Goal: Check status: Check status

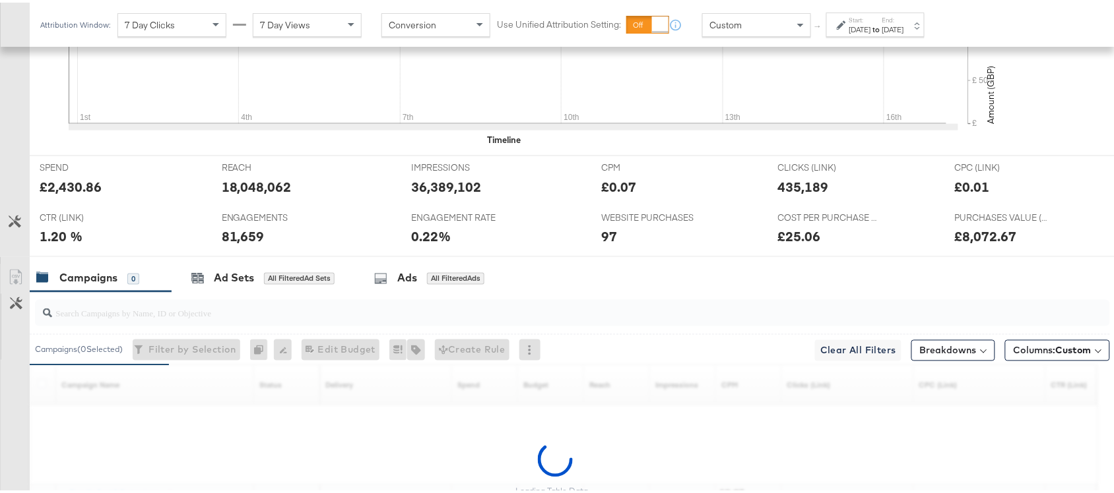
scroll to position [648, 0]
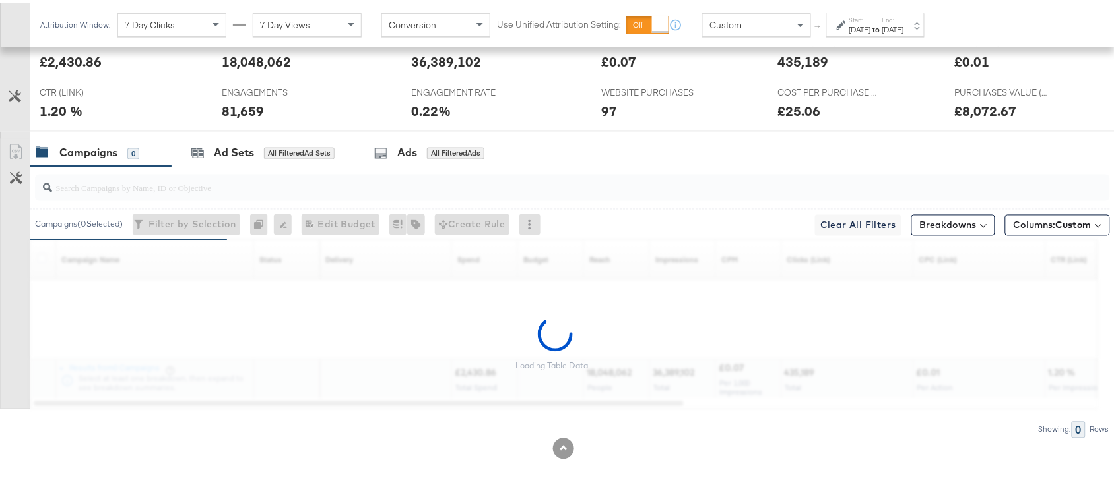
click at [882, 24] on strong "to" at bounding box center [876, 27] width 11 height 10
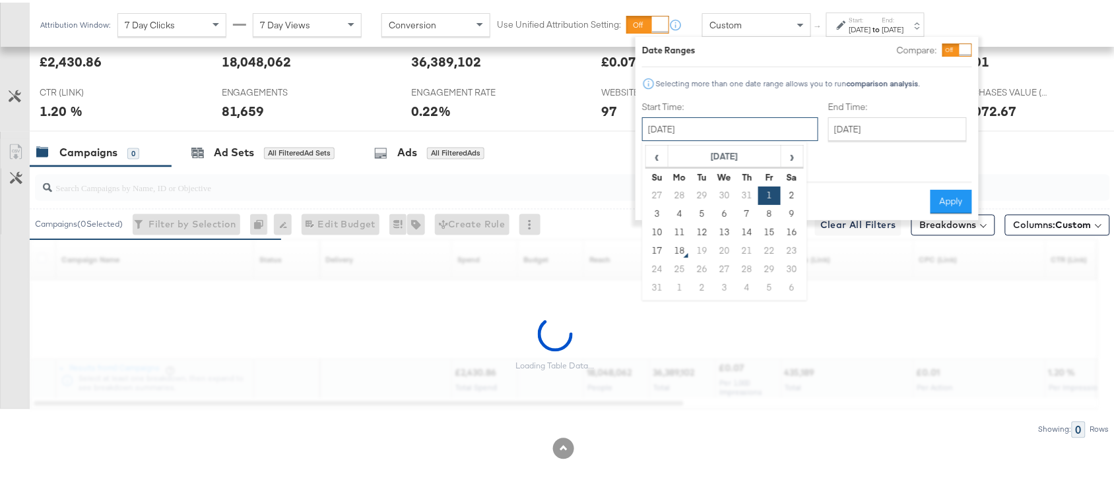
click at [685, 123] on input "[DATE]" at bounding box center [730, 127] width 176 height 24
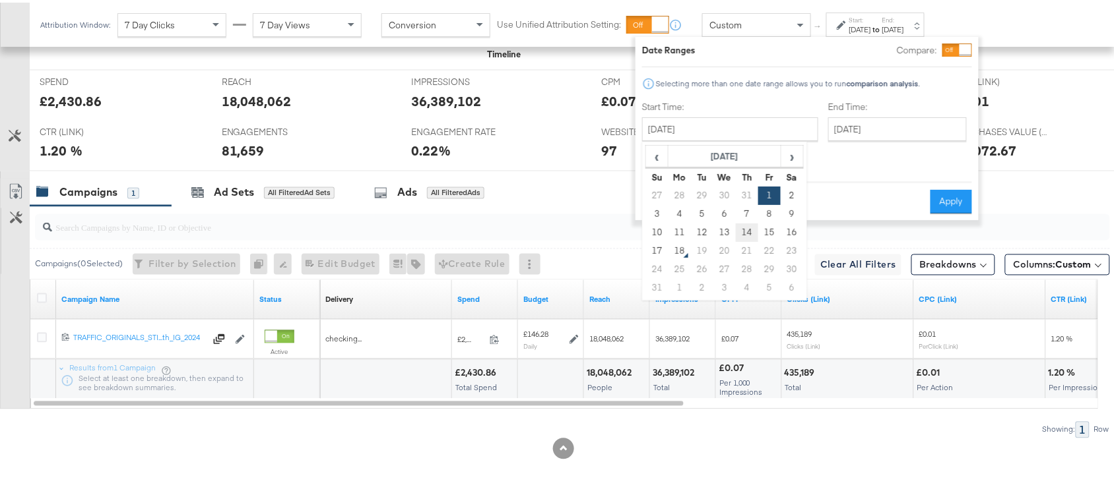
scroll to position [608, 0]
click at [743, 230] on td "14" at bounding box center [747, 230] width 22 height 18
type input "[DATE]"
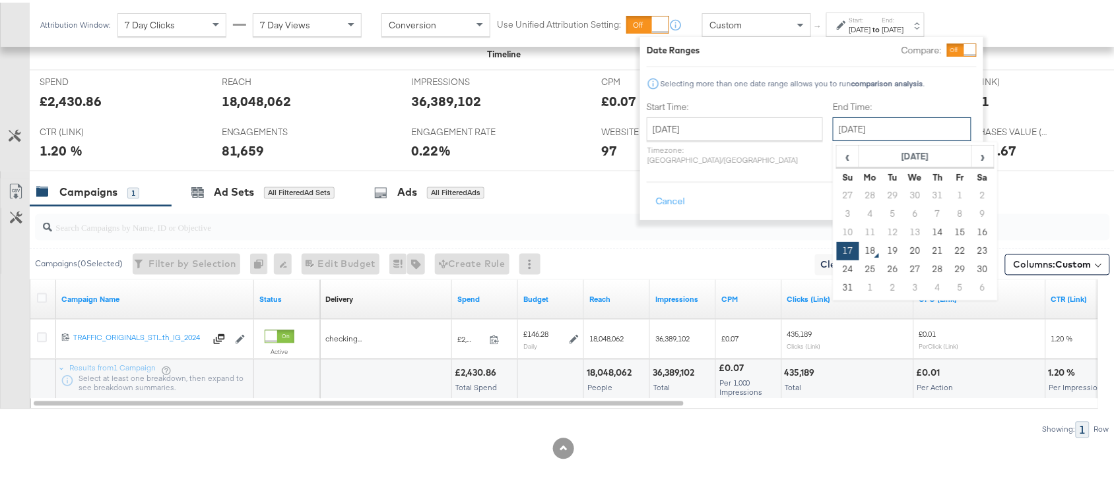
click at [860, 132] on input "[DATE]" at bounding box center [902, 127] width 139 height 24
click at [926, 231] on td "14" at bounding box center [937, 230] width 22 height 18
type input "[DATE]"
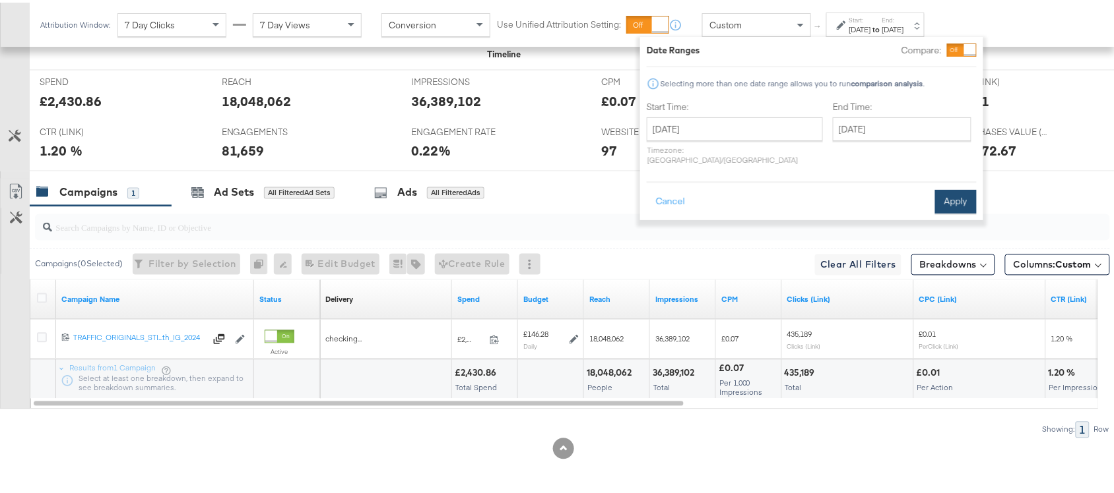
click at [947, 195] on button "Apply" at bounding box center [956, 199] width 42 height 24
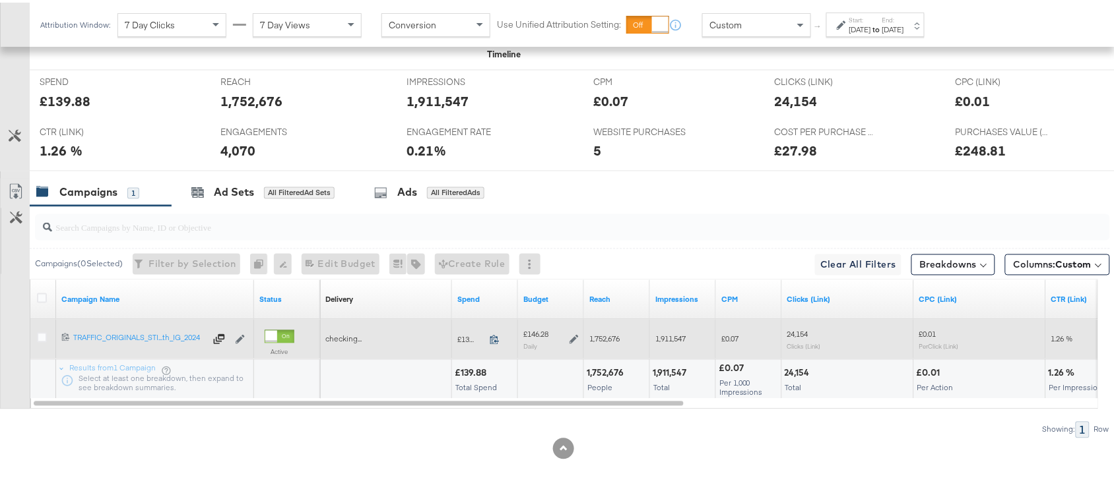
click at [497, 337] on icon at bounding box center [494, 337] width 10 height 10
click at [489, 341] on span at bounding box center [498, 339] width 28 height 10
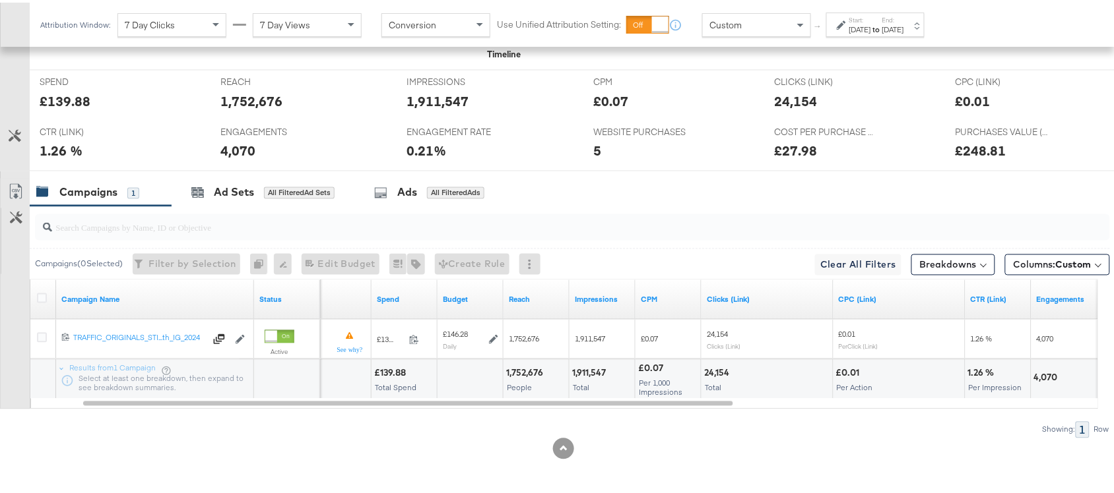
click at [526, 373] on div "1,752,676" at bounding box center [526, 371] width 41 height 13
copy div "1,752,676"
click at [526, 373] on div "1,752,676" at bounding box center [526, 371] width 41 height 13
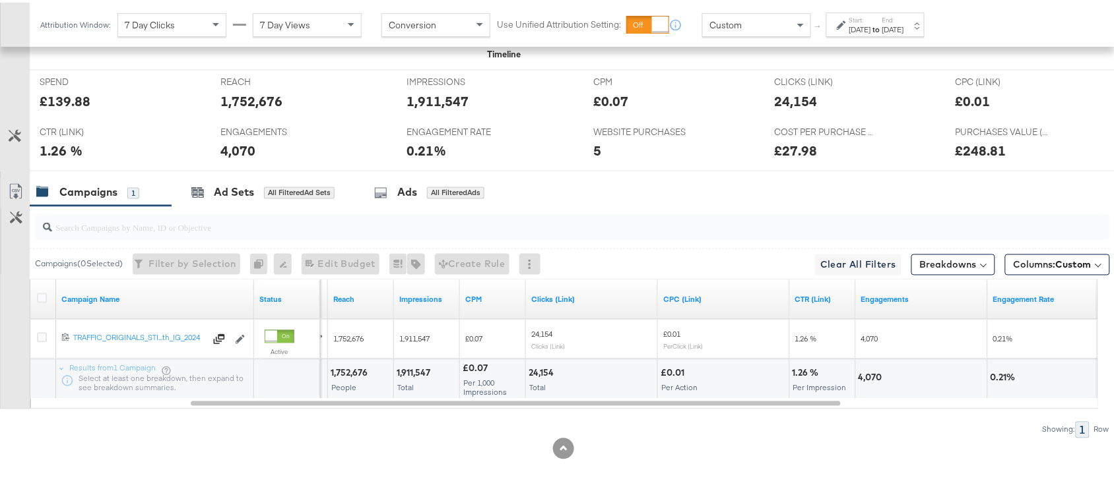
click at [424, 371] on div "1,911,547" at bounding box center [415, 371] width 38 height 13
copy div "1,911,547"
click at [424, 371] on div "1,911,547" at bounding box center [415, 371] width 38 height 13
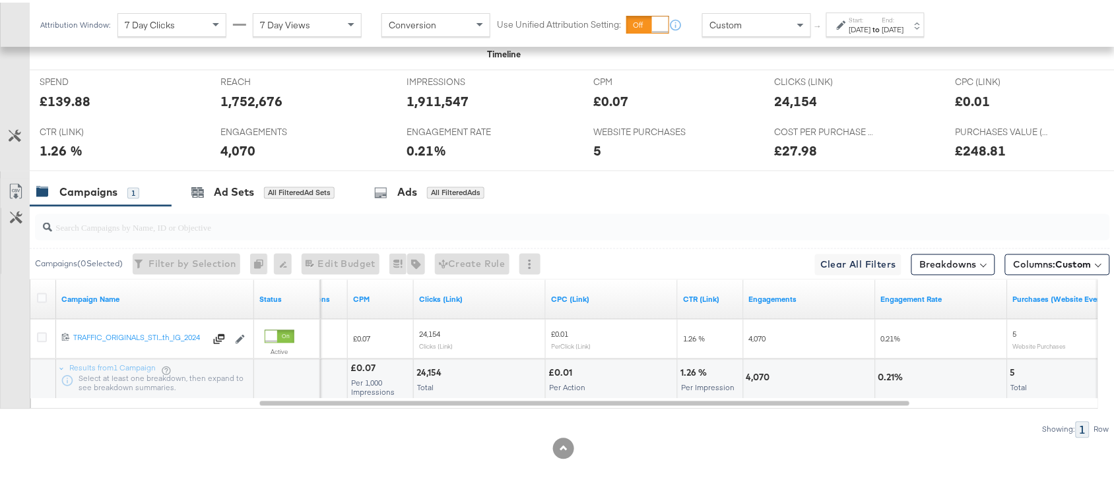
click at [424, 371] on div "24,154" at bounding box center [430, 371] width 29 height 13
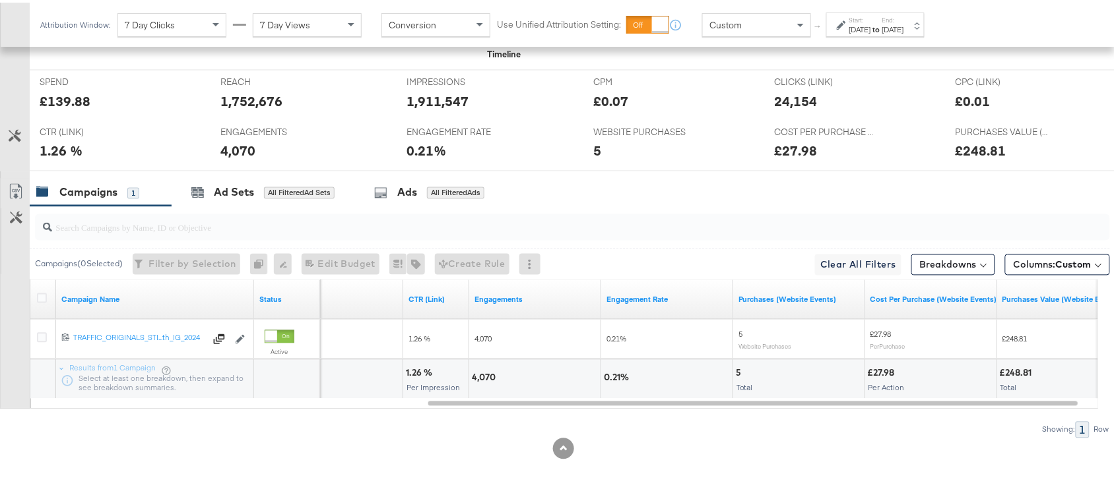
click at [485, 381] on div "4,070" at bounding box center [486, 375] width 28 height 13
copy div "4,070"
click at [485, 381] on div "4,070" at bounding box center [486, 375] width 28 height 13
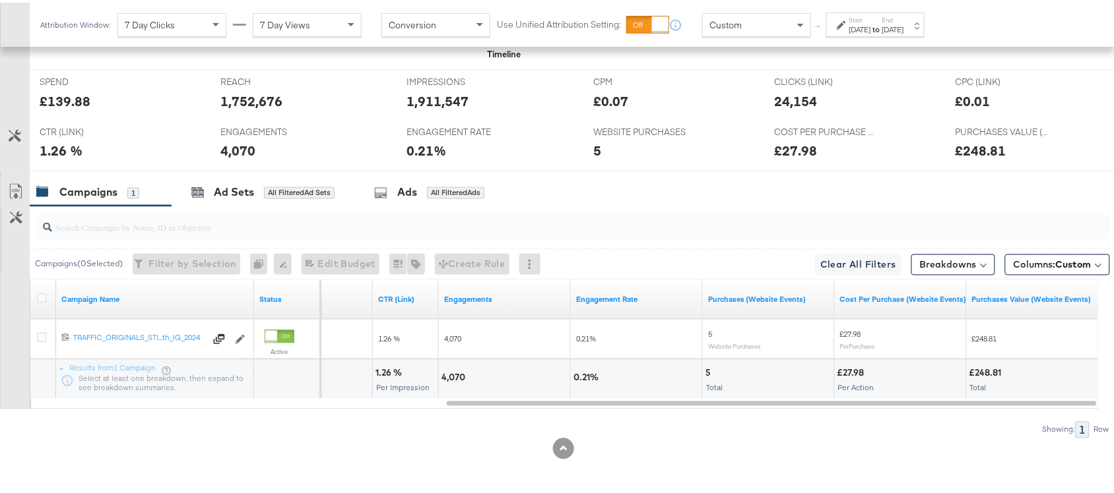
click at [707, 369] on div "5" at bounding box center [709, 371] width 9 height 13
copy div "5"
click at [707, 369] on div "5" at bounding box center [709, 371] width 9 height 13
click at [871, 18] on label "Start:" at bounding box center [860, 17] width 22 height 9
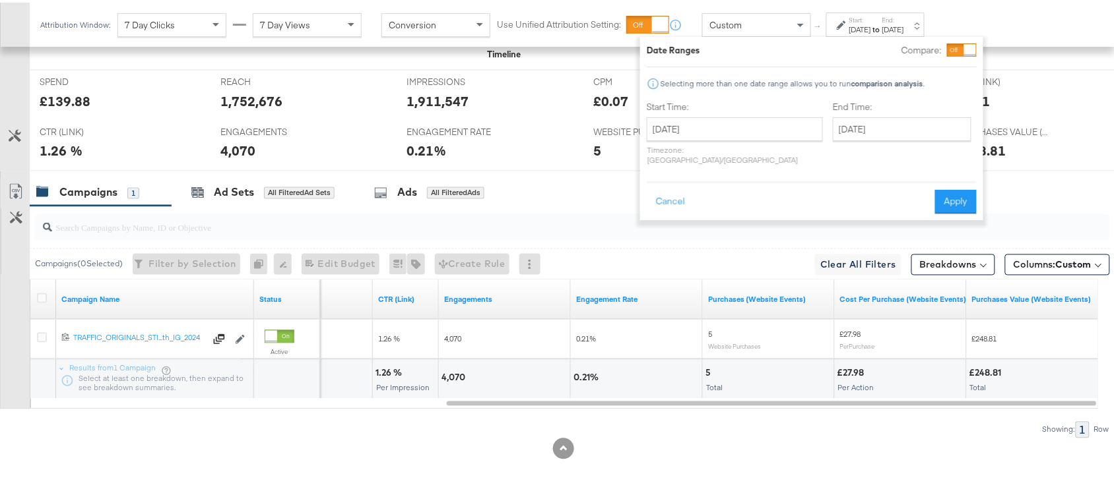
click at [726, 99] on label "Start Time:" at bounding box center [735, 104] width 176 height 13
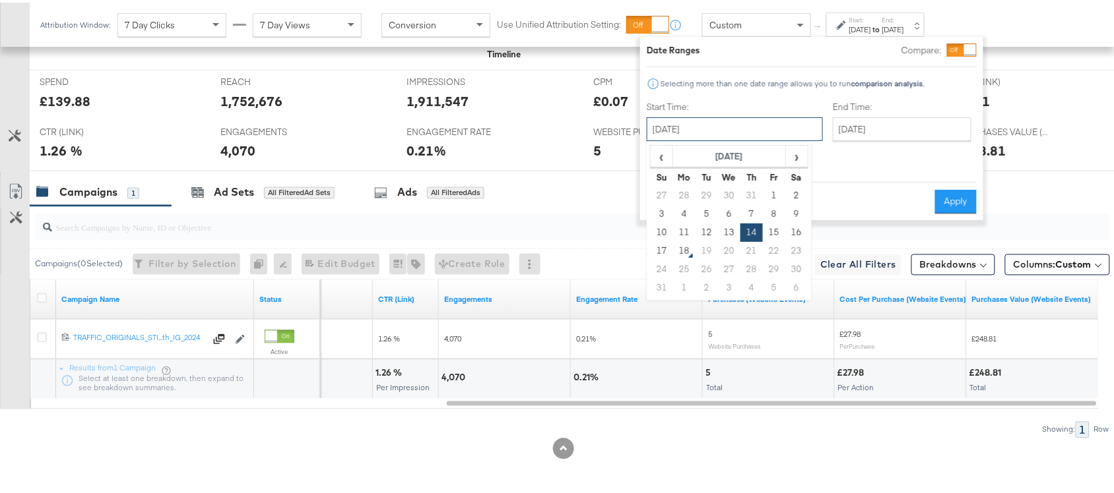
click at [721, 137] on input "[DATE]" at bounding box center [735, 127] width 176 height 24
click at [773, 239] on td "22" at bounding box center [774, 248] width 22 height 18
click at [775, 231] on td "15" at bounding box center [774, 230] width 22 height 18
type input "[DATE]"
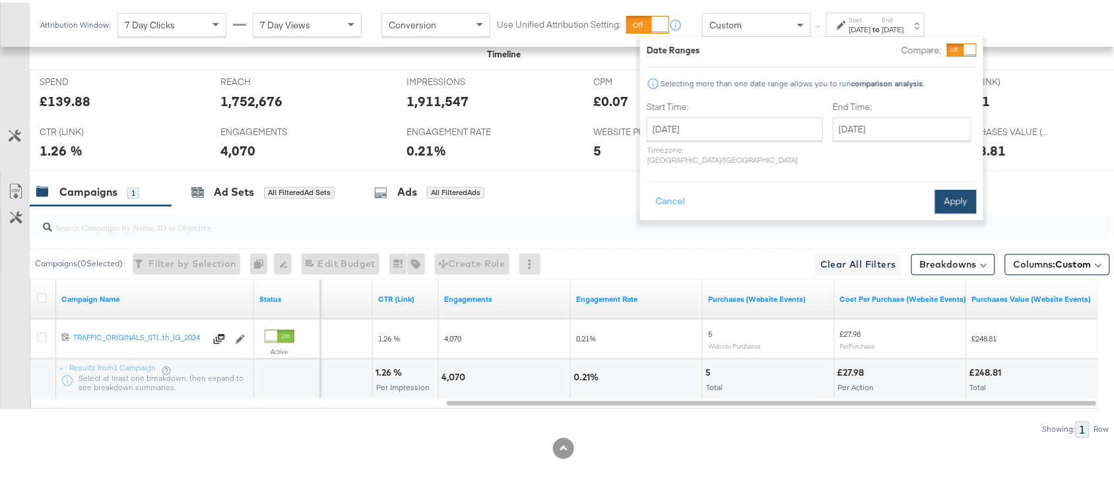
click at [958, 187] on button "Apply" at bounding box center [956, 199] width 42 height 24
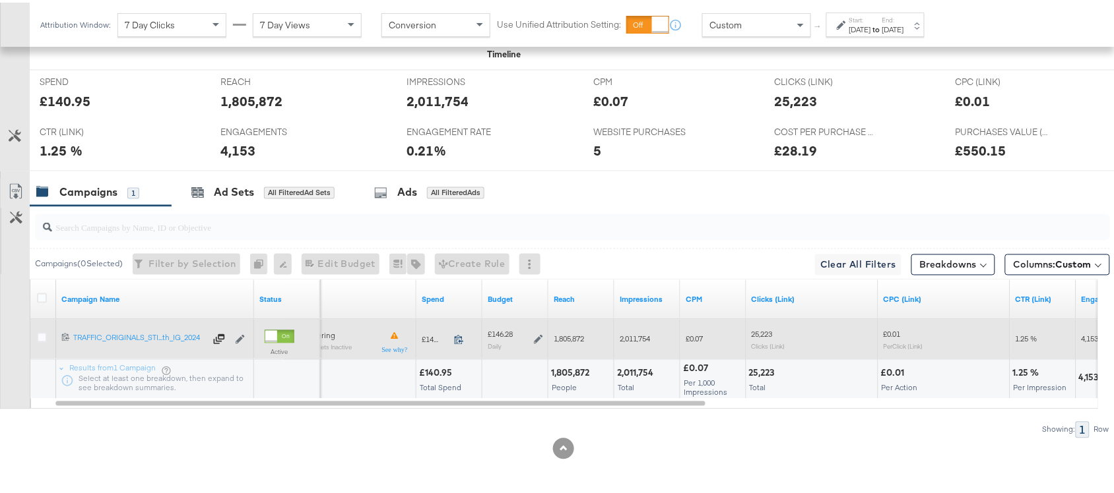
click at [459, 340] on icon at bounding box center [459, 337] width 10 height 10
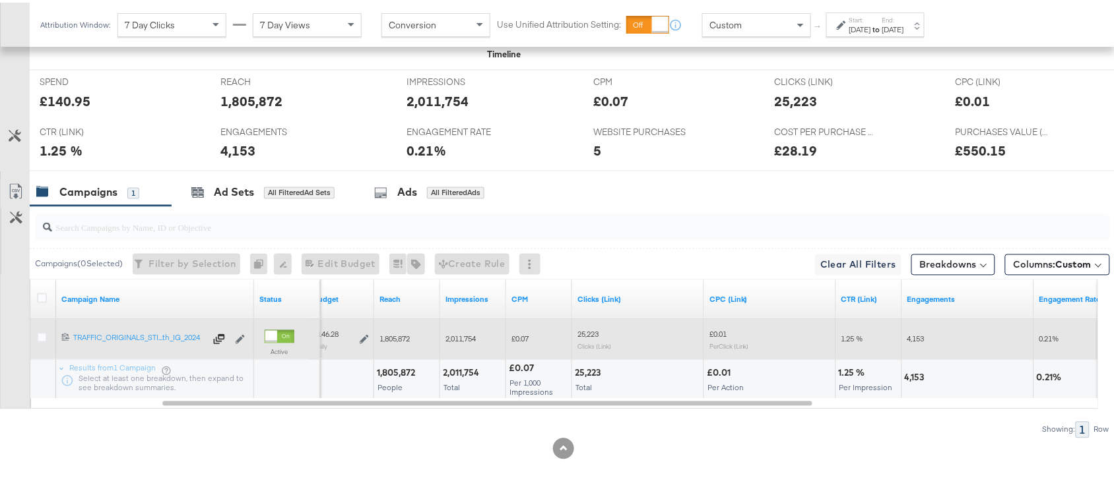
click at [394, 365] on div "1,805,872" at bounding box center [398, 371] width 42 height 13
click at [462, 365] on div "2,011,754" at bounding box center [463, 371] width 40 height 13
click at [586, 369] on div "25,223" at bounding box center [590, 371] width 30 height 13
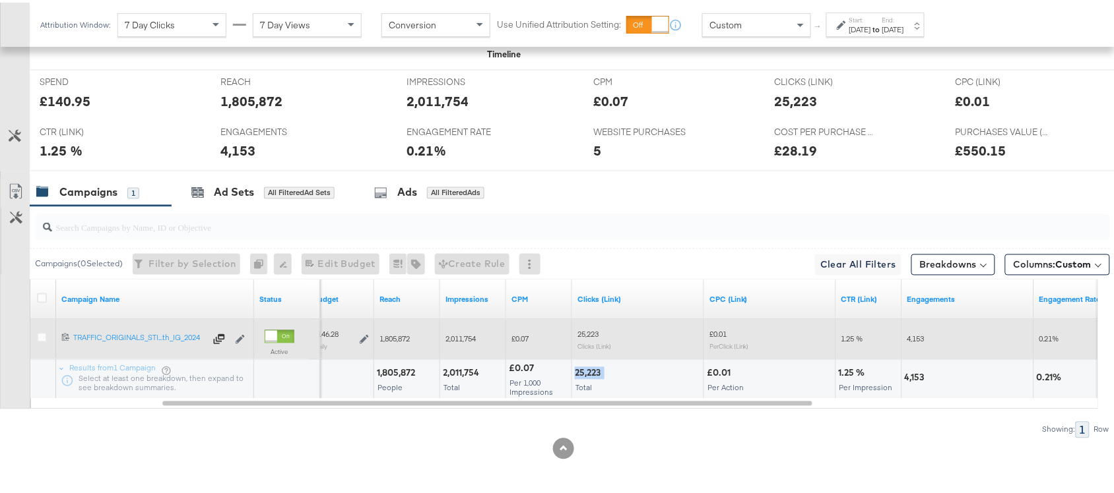
click at [586, 369] on div "25,223" at bounding box center [590, 371] width 30 height 13
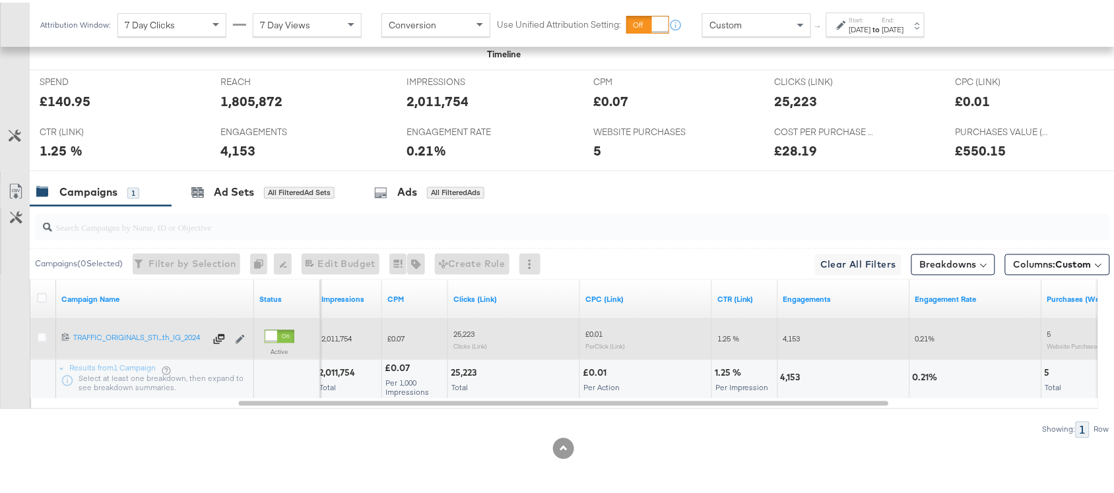
click at [788, 383] on div "4,153" at bounding box center [843, 378] width 131 height 40
copy div "4,153"
click at [788, 383] on div "4,153" at bounding box center [843, 378] width 131 height 40
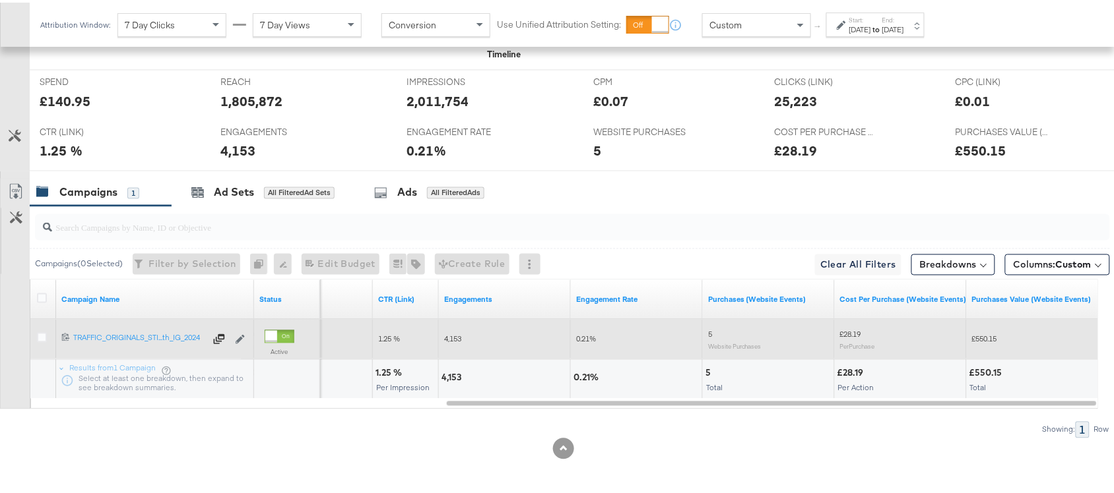
click at [705, 371] on div "5" at bounding box center [709, 371] width 9 height 13
copy div "5"
click at [705, 371] on div "5" at bounding box center [709, 371] width 9 height 13
click at [882, 22] on strong "to" at bounding box center [876, 27] width 11 height 10
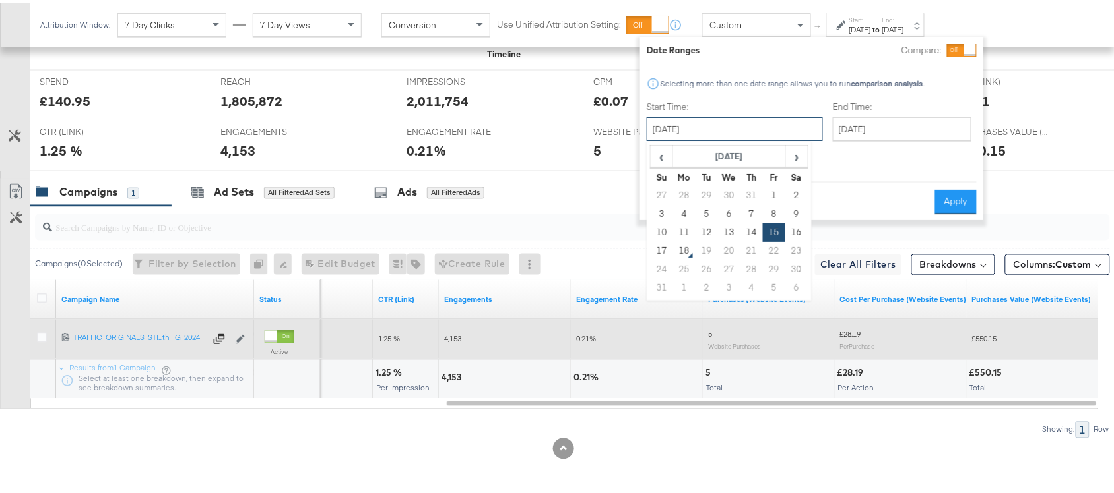
click at [701, 134] on input "[DATE]" at bounding box center [735, 127] width 176 height 24
click at [795, 234] on td "16" at bounding box center [796, 230] width 22 height 18
type input "[DATE]"
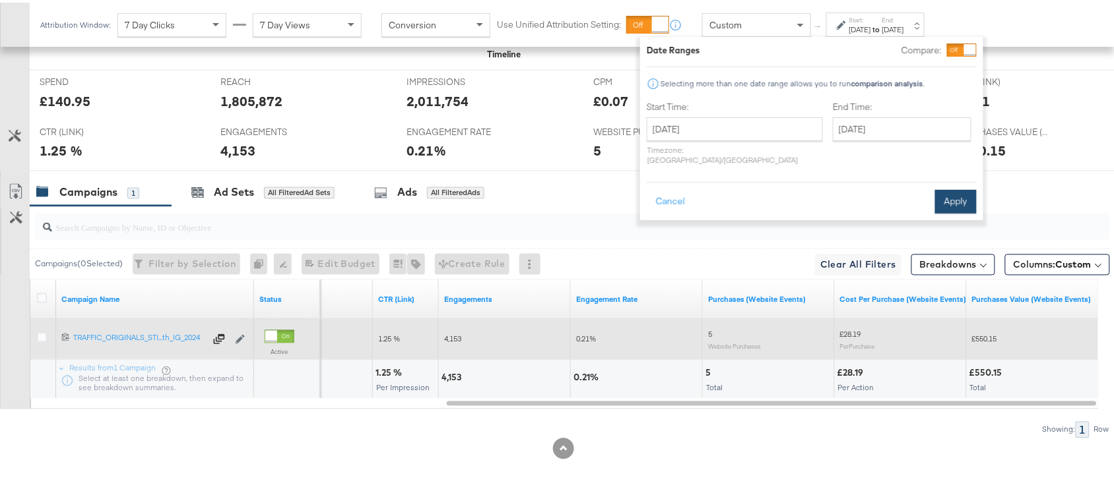
click at [960, 191] on button "Apply" at bounding box center [956, 199] width 42 height 24
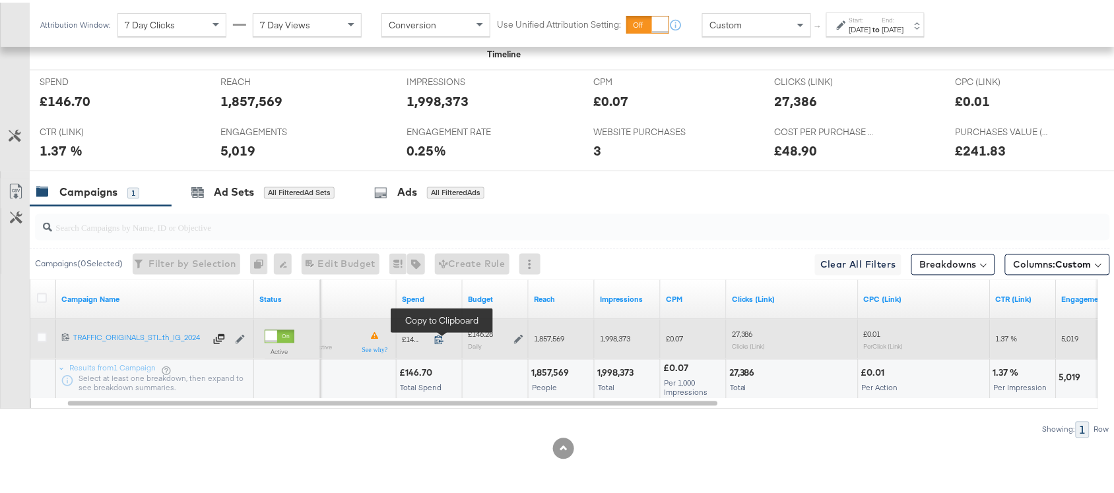
click at [439, 341] on icon at bounding box center [439, 337] width 10 height 10
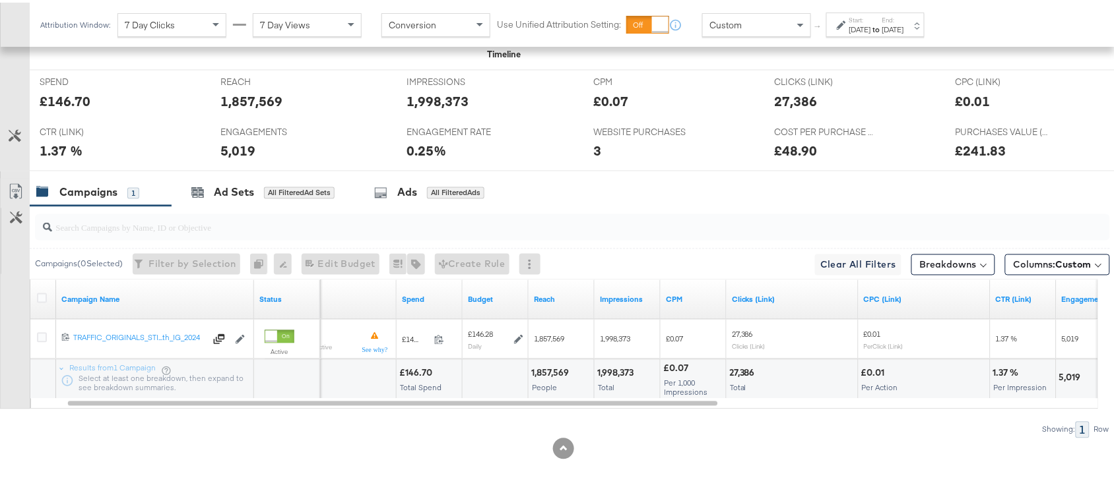
click at [550, 367] on div "1,857,569" at bounding box center [552, 371] width 42 height 13
copy div "1,857,569"
click at [550, 367] on div "1,857,569" at bounding box center [552, 371] width 42 height 13
click at [615, 367] on div "1,998,373" at bounding box center [617, 371] width 40 height 13
copy div "1,998,373"
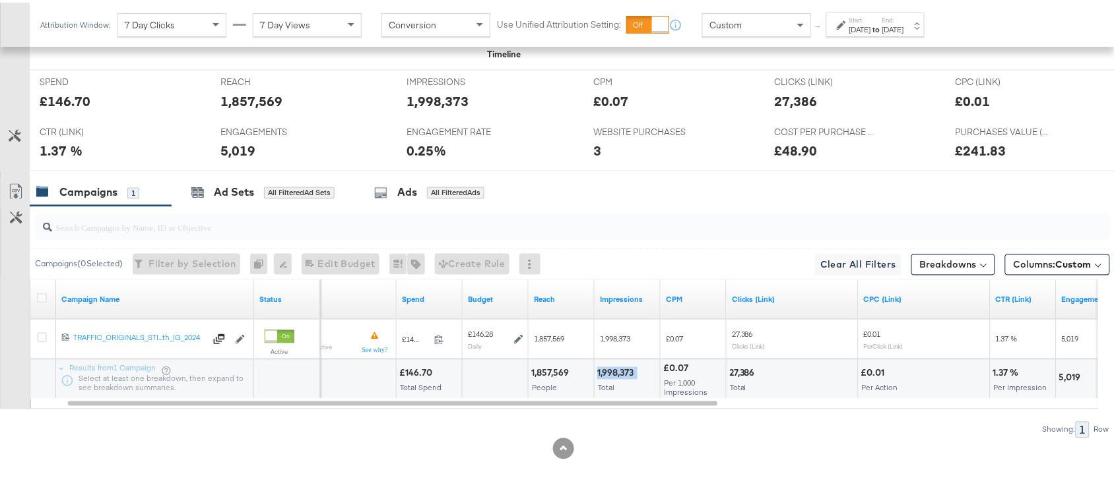
click at [615, 367] on div "1,998,373" at bounding box center [617, 371] width 40 height 13
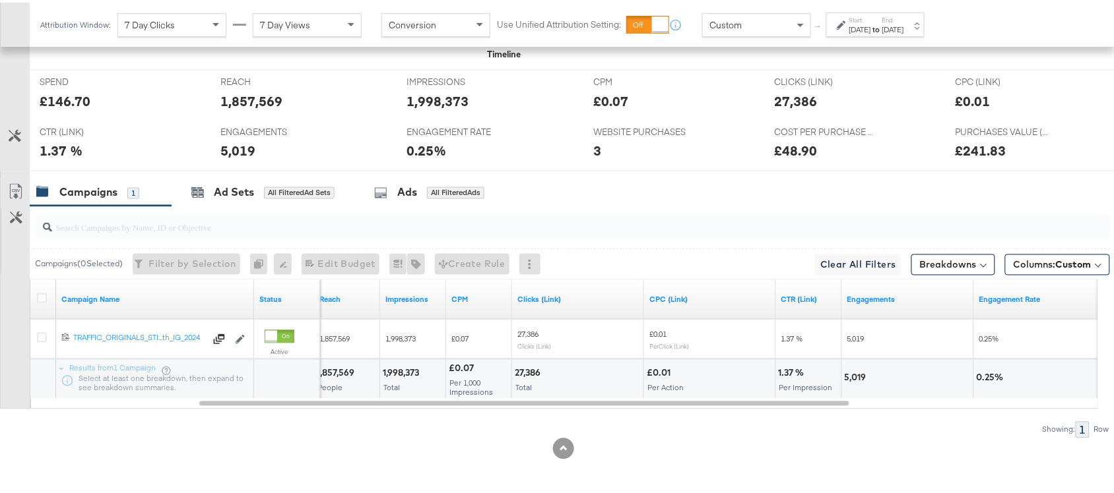
click at [519, 362] on div "27,386 Total" at bounding box center [577, 378] width 131 height 40
copy div "27,386"
click at [519, 362] on div "27,386 Total" at bounding box center [577, 378] width 131 height 40
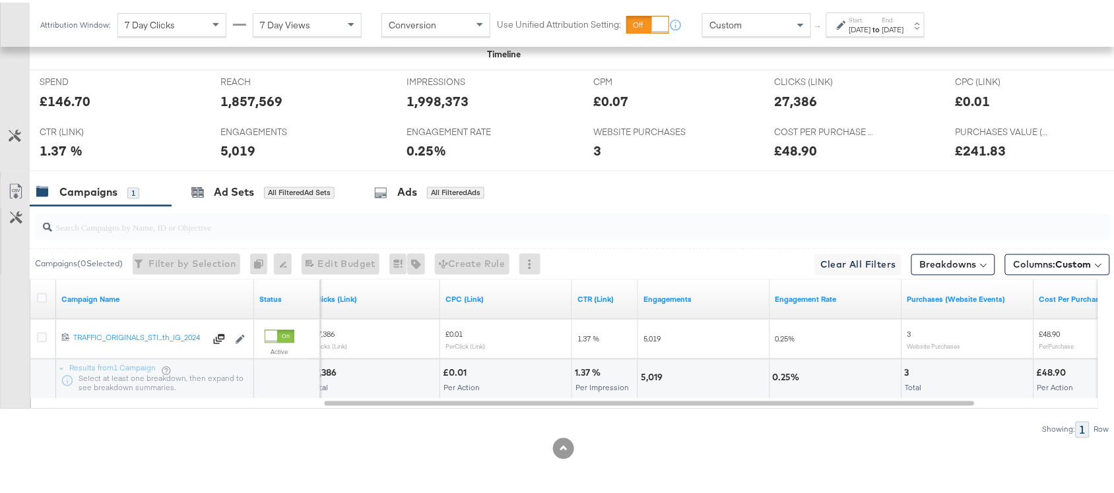
click at [645, 381] on div "5,019" at bounding box center [654, 375] width 26 height 13
copy div "5,019"
click at [645, 381] on div "5,019" at bounding box center [654, 375] width 26 height 13
click at [907, 367] on div "3" at bounding box center [908, 371] width 9 height 13
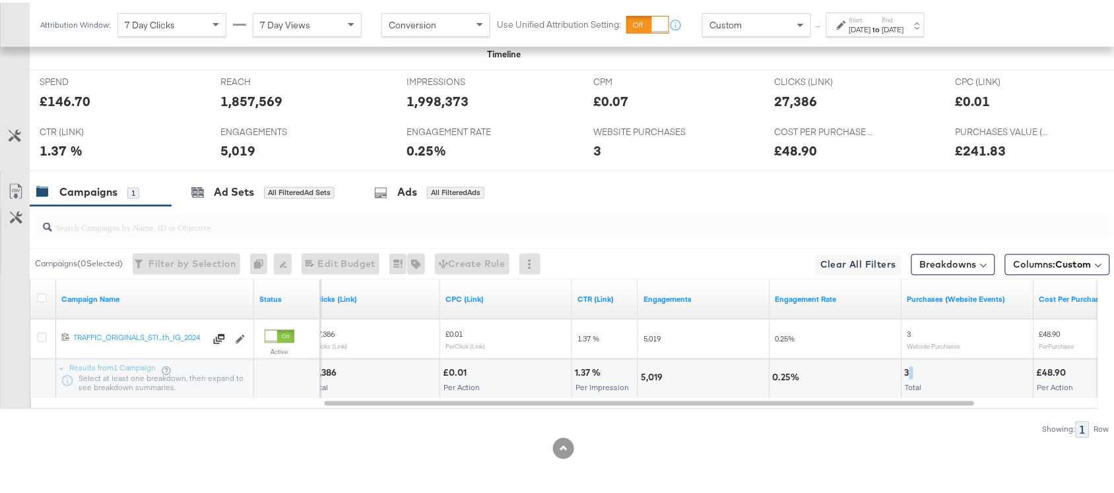
click at [907, 367] on div "3" at bounding box center [908, 371] width 9 height 13
click at [882, 22] on strong "to" at bounding box center [876, 27] width 11 height 10
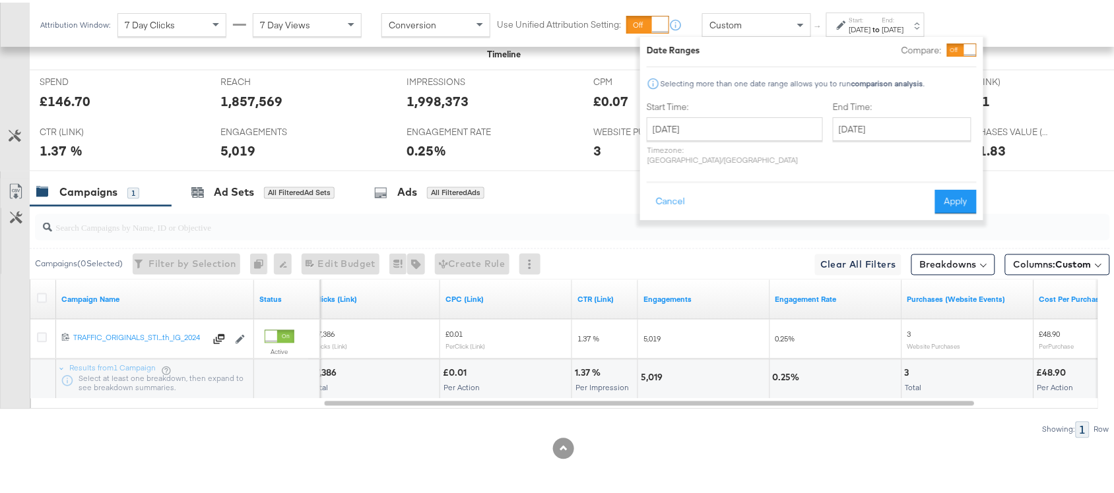
click at [708, 140] on div "[DATE] ‹ [DATE] › Su Mo Tu We Th Fr Sa 27 28 29 30 31 1 2 3 4 5 6 7 8 9 10 11 1…" at bounding box center [735, 138] width 176 height 47
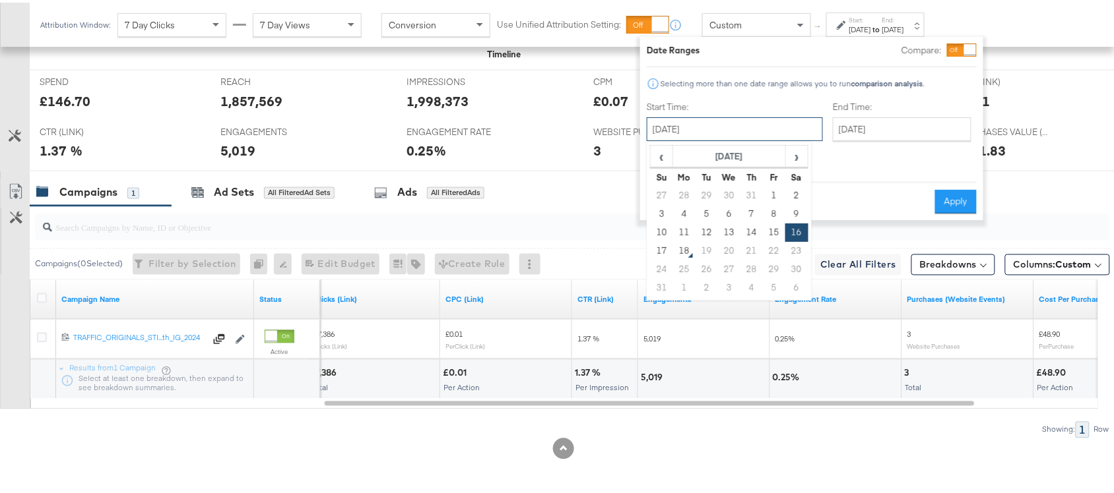
click at [737, 132] on input "[DATE]" at bounding box center [735, 127] width 176 height 24
click at [658, 255] on td "17" at bounding box center [661, 248] width 22 height 18
type input "[DATE]"
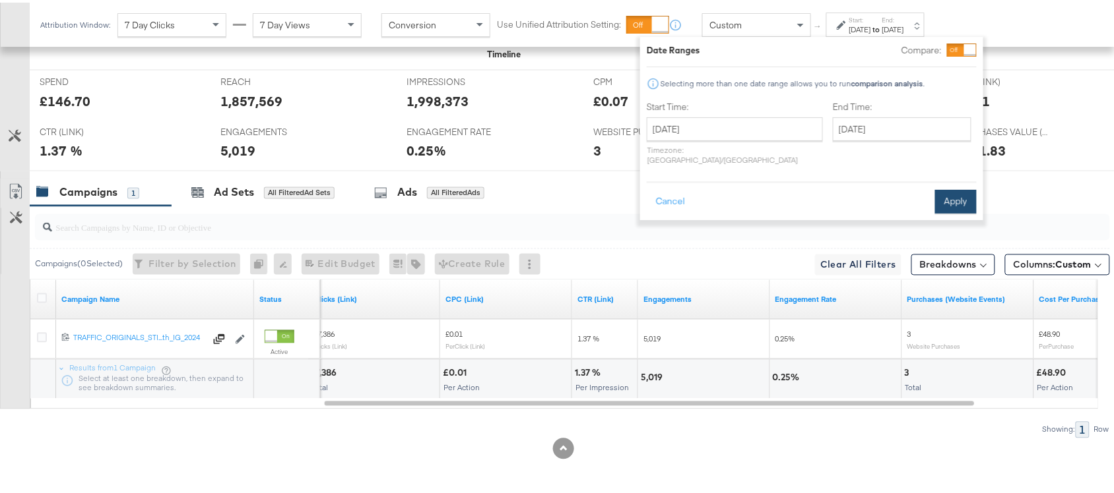
click at [950, 190] on button "Apply" at bounding box center [956, 199] width 42 height 24
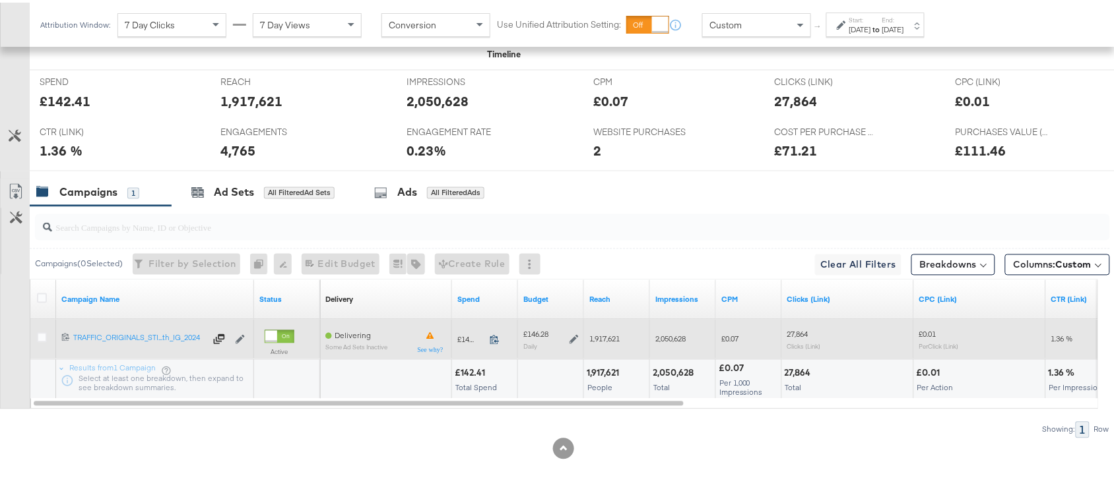
click at [495, 340] on icon at bounding box center [494, 337] width 10 height 10
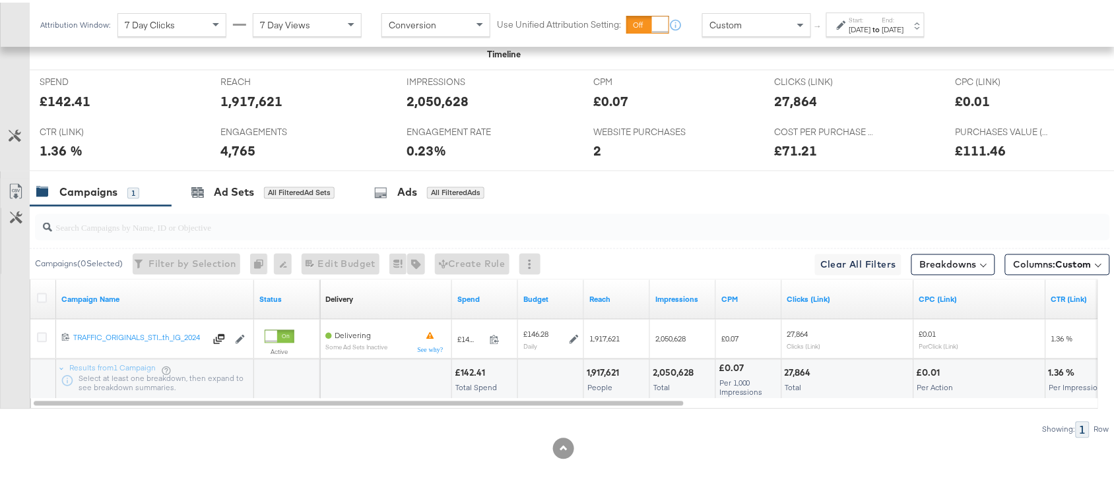
click at [599, 369] on div "1,917,621" at bounding box center [604, 371] width 36 height 13
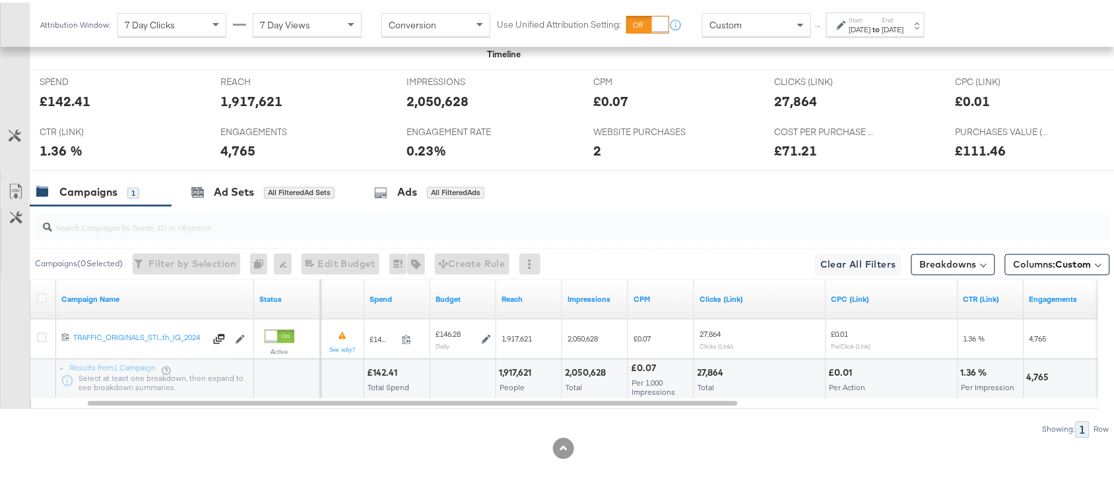
click at [582, 370] on div "2,050,628" at bounding box center [587, 371] width 45 height 13
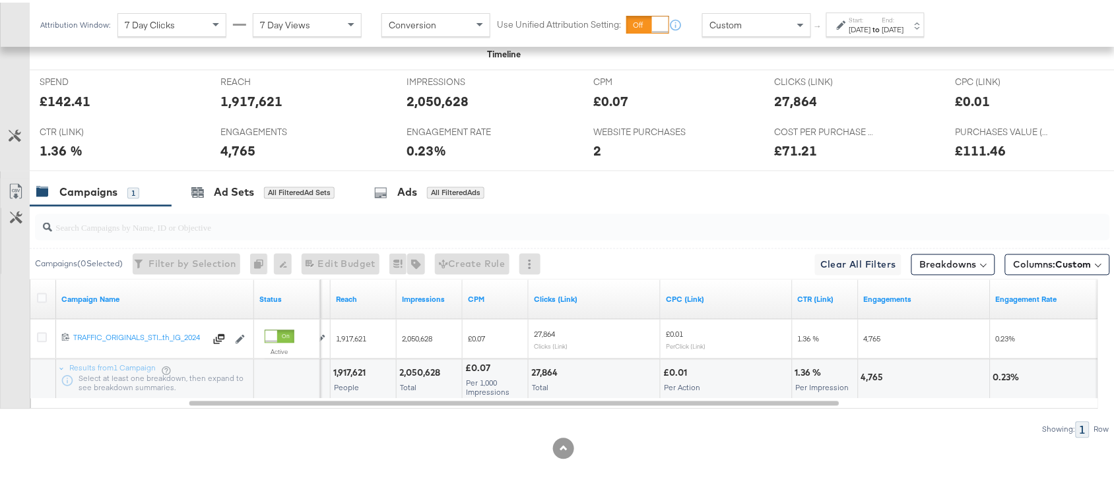
click at [552, 370] on div "27,864" at bounding box center [546, 371] width 30 height 13
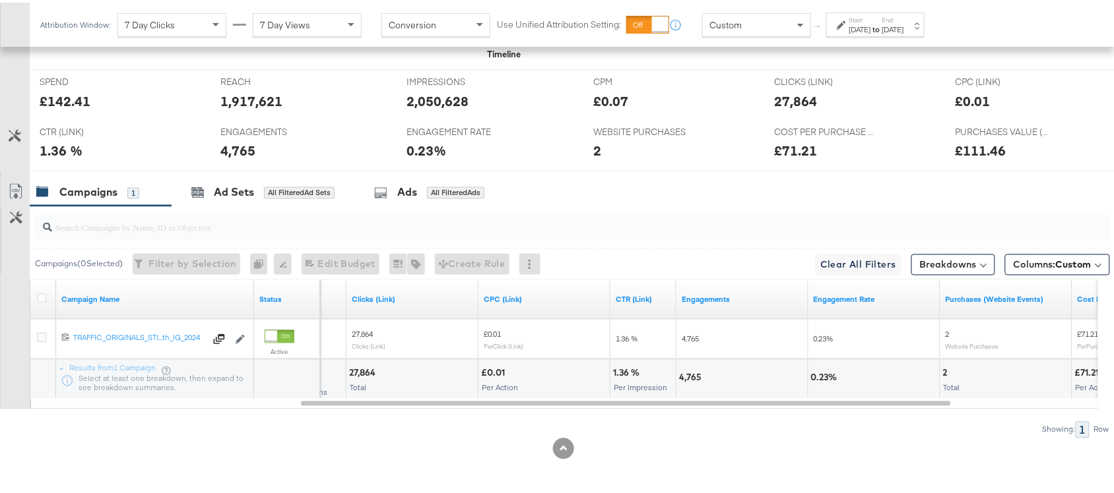
click at [687, 383] on div "4,765" at bounding box center [741, 378] width 131 height 40
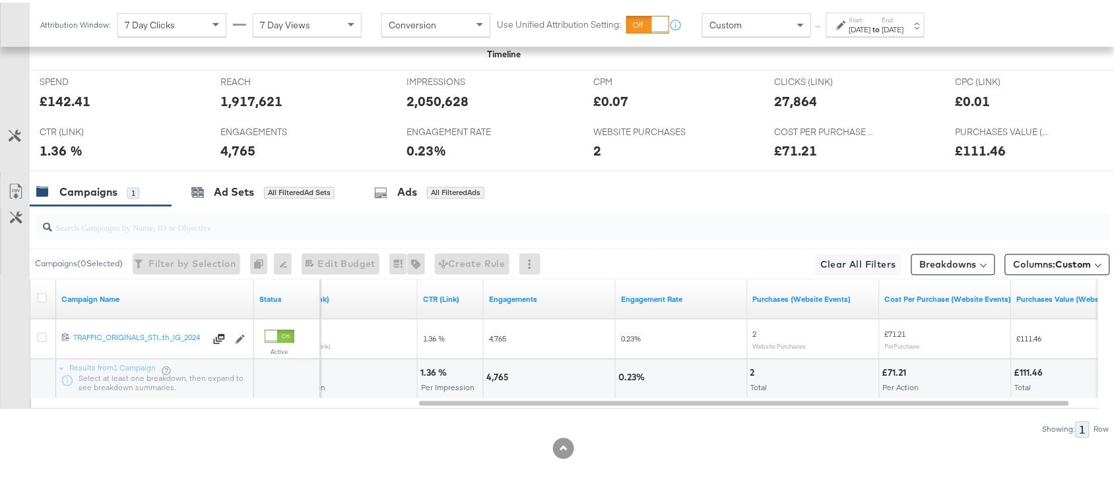
click at [750, 368] on div "2" at bounding box center [754, 371] width 9 height 13
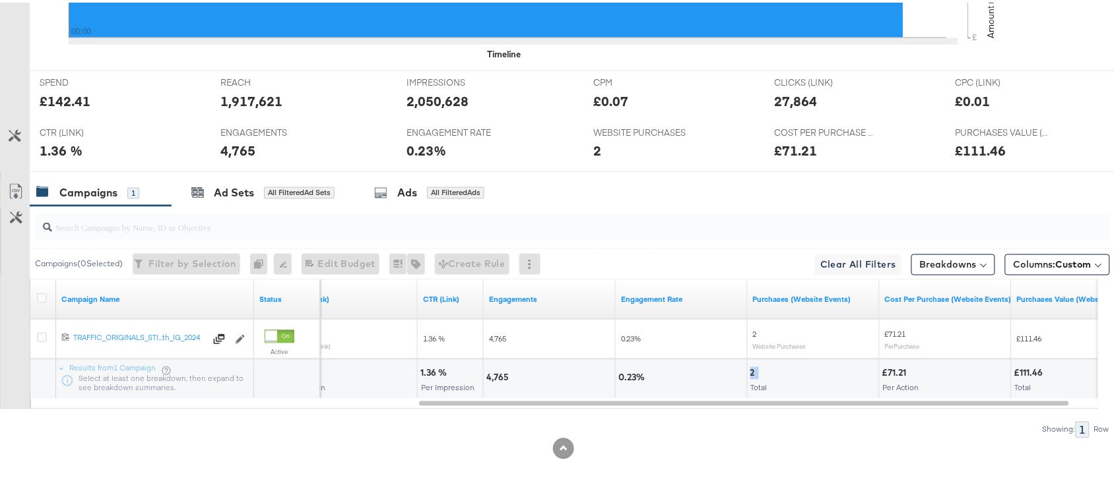
scroll to position [0, 0]
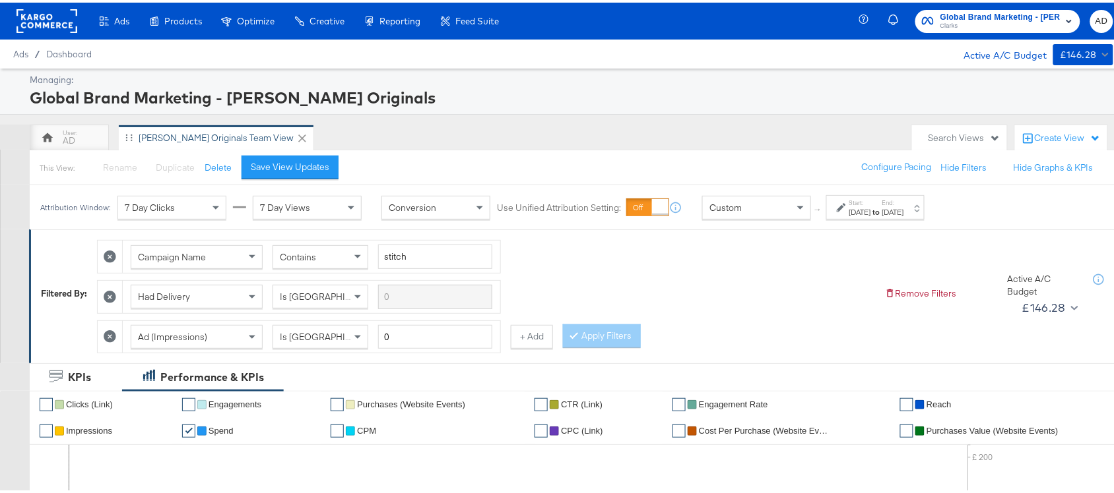
click at [992, 34] on div "Global Brand Marketing - [PERSON_NAME] Originals [PERSON_NAME] AD" at bounding box center [995, 18] width 263 height 37
click at [1017, 20] on span "Clarks" at bounding box center [1000, 23] width 120 height 11
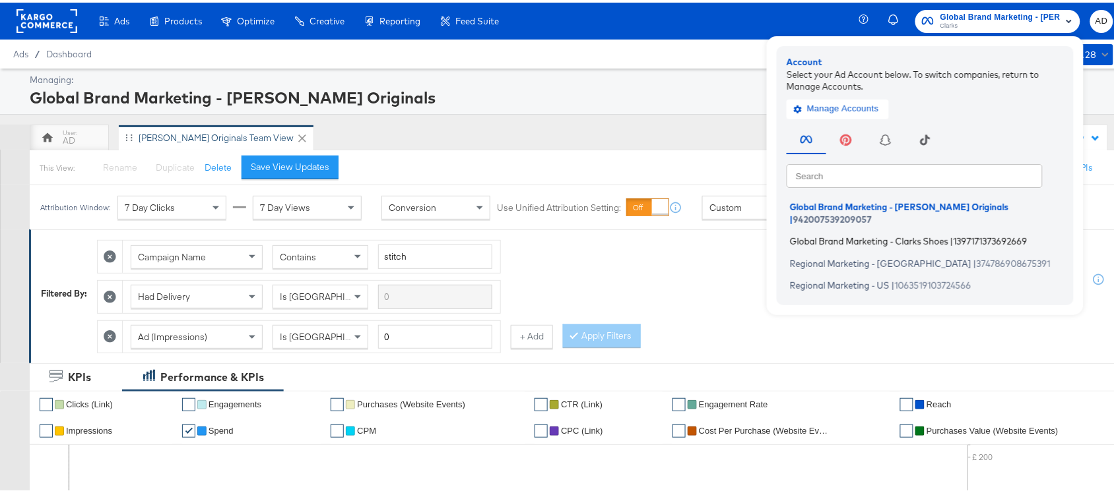
click at [851, 234] on span "Global Brand Marketing - Clarks Shoes" at bounding box center [869, 239] width 158 height 11
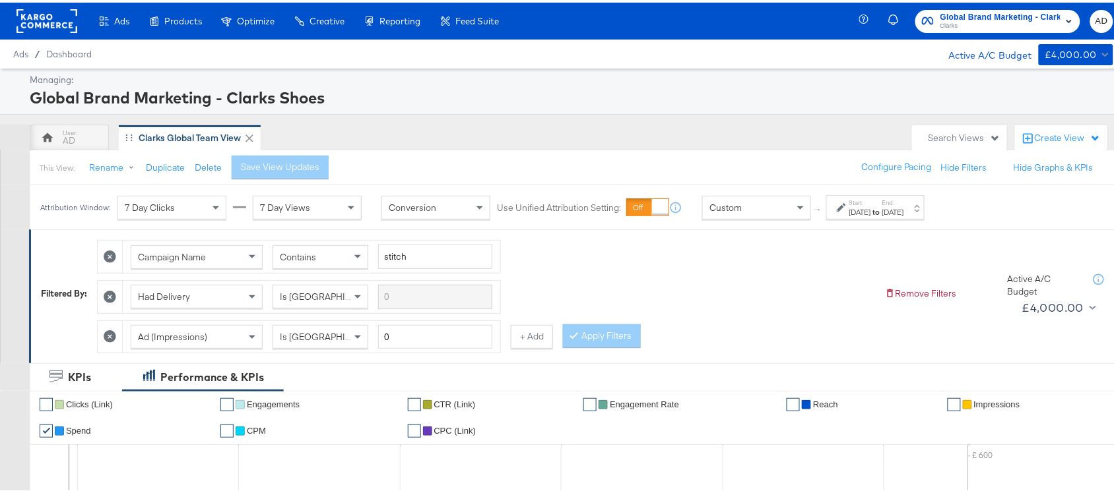
click at [882, 212] on strong "to" at bounding box center [876, 210] width 11 height 10
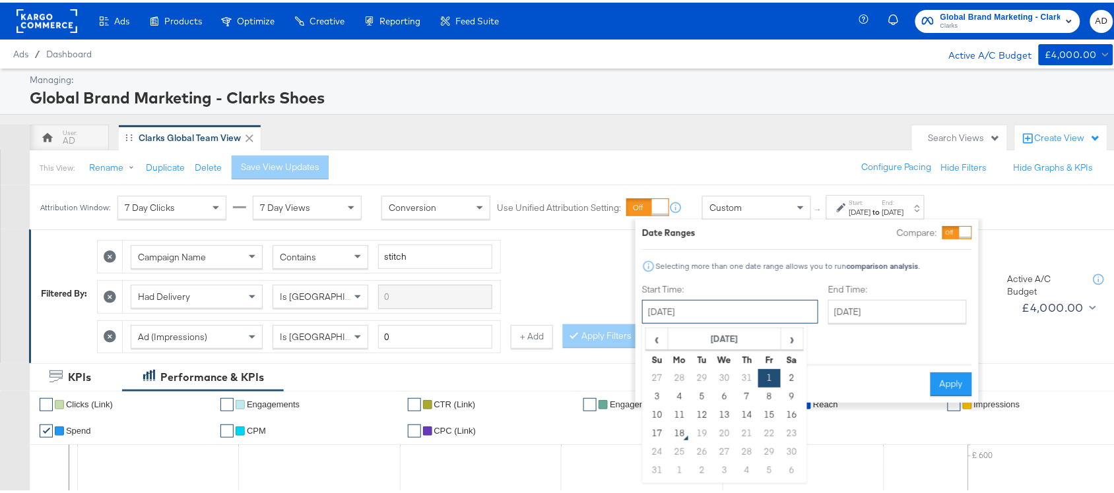
click at [707, 302] on input "August 1st 2025" at bounding box center [730, 310] width 176 height 24
click at [740, 414] on td "14" at bounding box center [747, 413] width 22 height 18
type input "[DATE]"
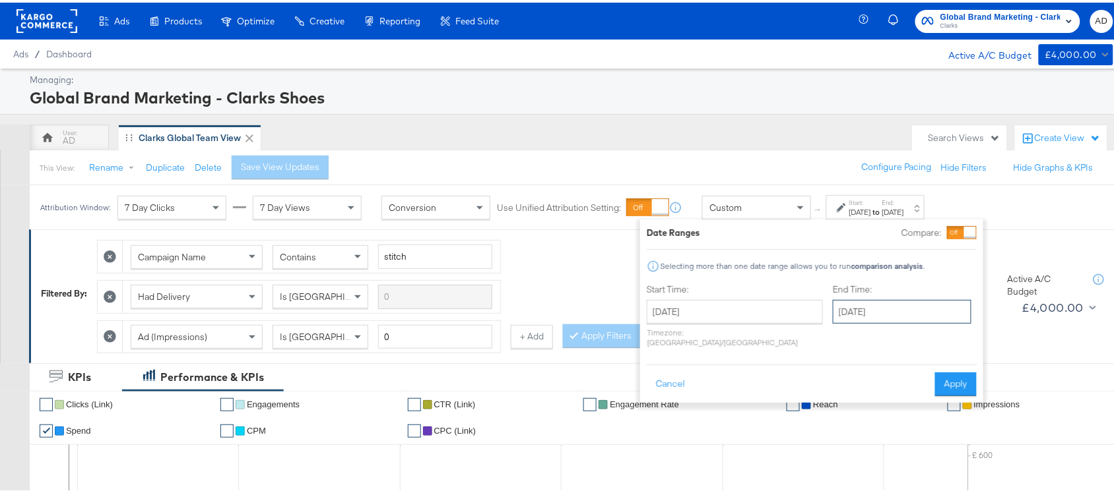
click at [869, 315] on input "[DATE]" at bounding box center [902, 310] width 139 height 24
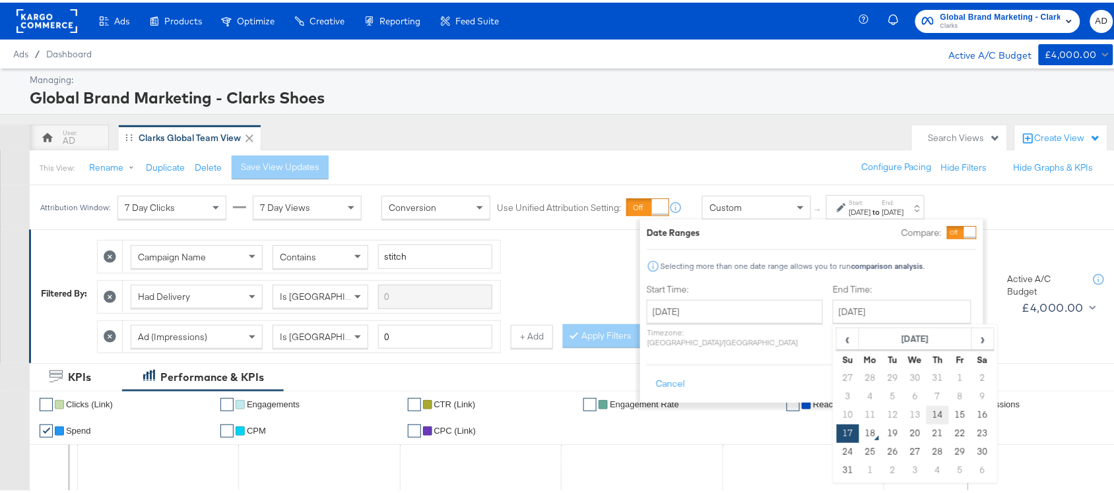
click at [926, 416] on td "14" at bounding box center [937, 413] width 22 height 18
type input "[DATE]"
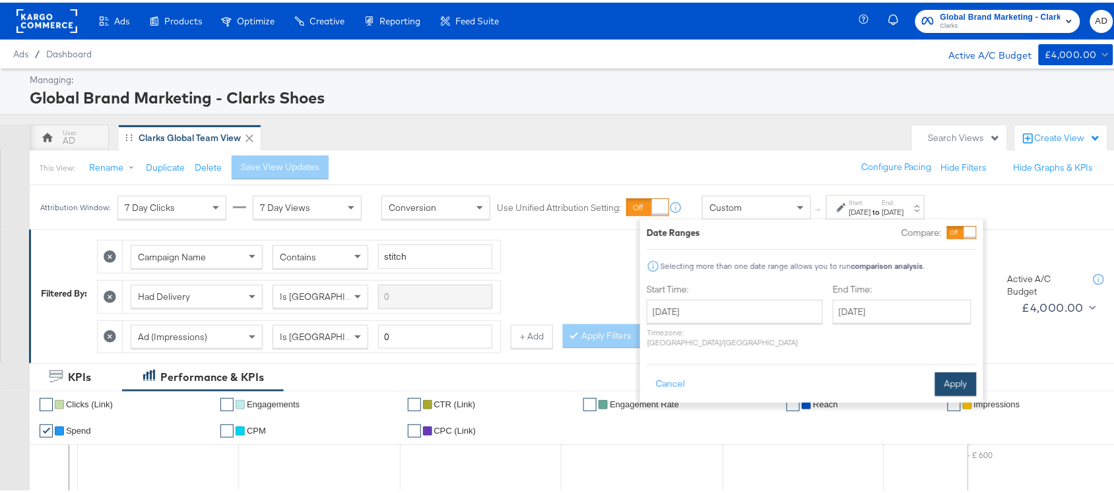
click at [954, 370] on button "Apply" at bounding box center [956, 382] width 42 height 24
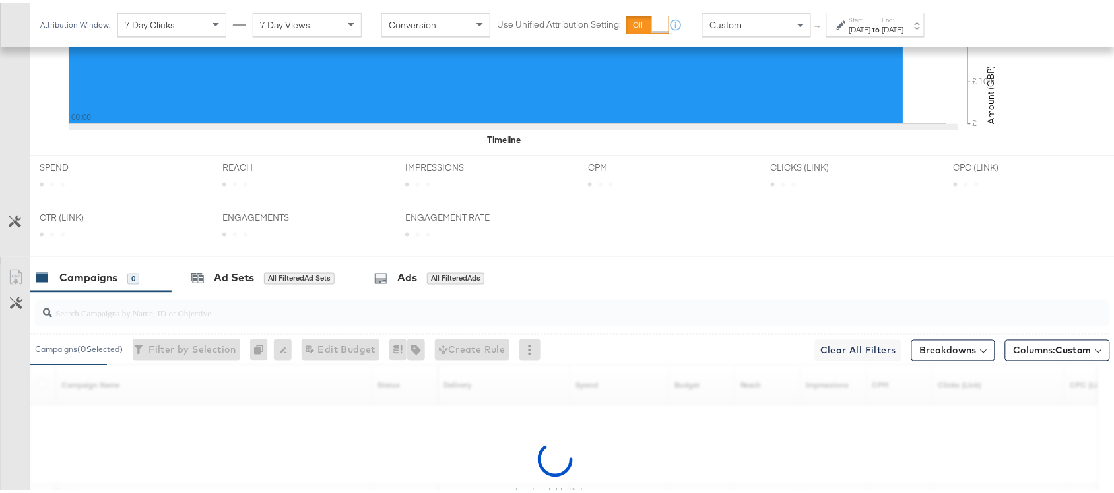
scroll to position [648, 0]
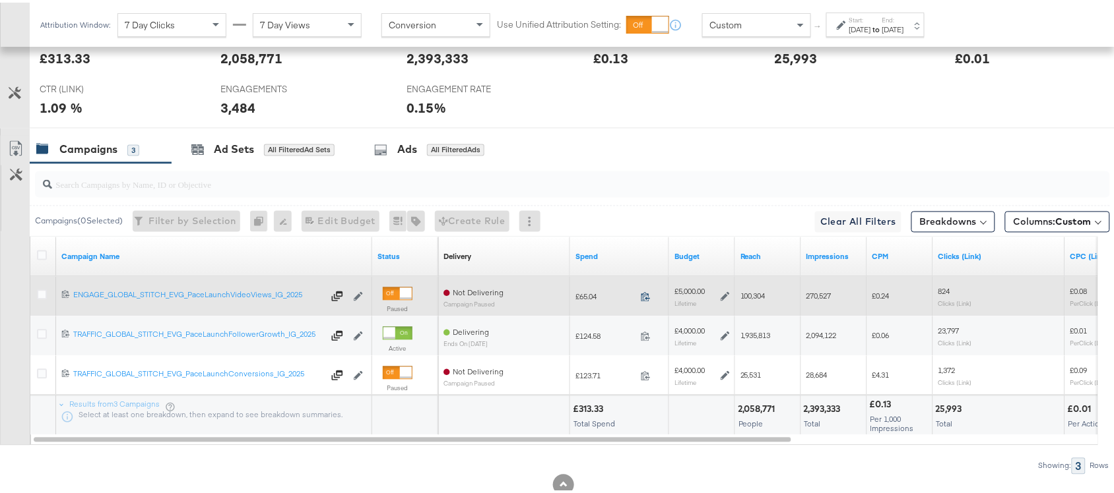
click at [643, 298] on icon at bounding box center [646, 295] width 10 height 10
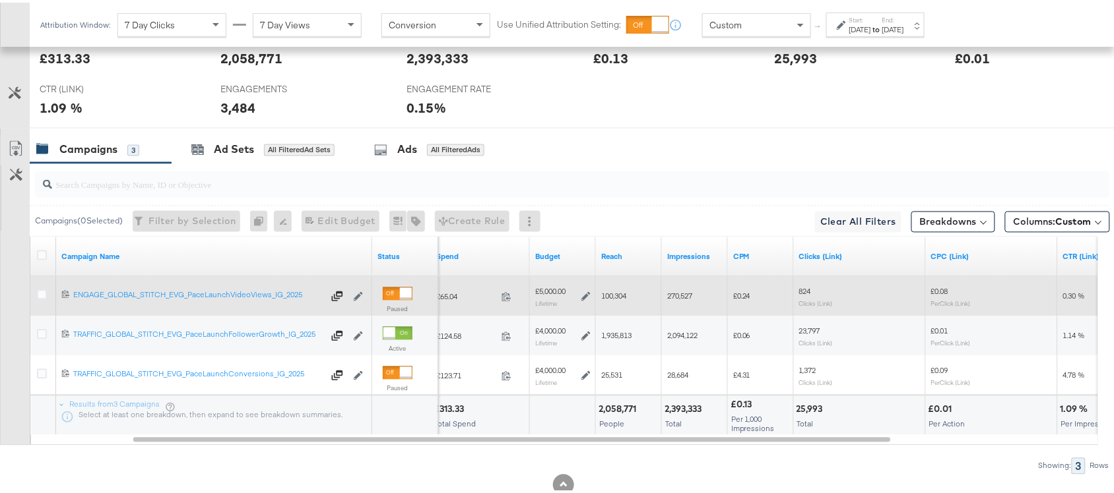
click at [674, 296] on span "270,527" at bounding box center [679, 294] width 25 height 10
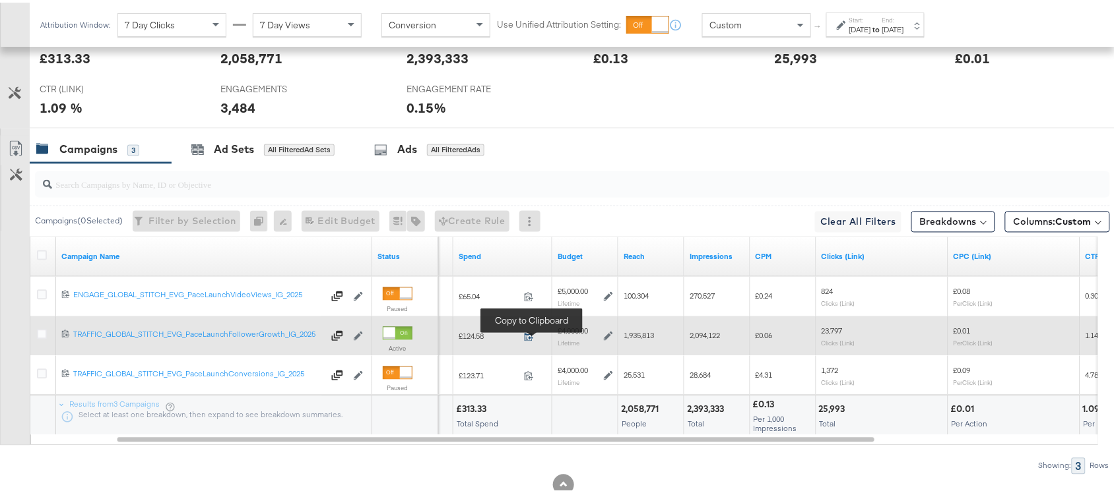
click at [526, 336] on icon at bounding box center [529, 334] width 10 height 10
click at [645, 338] on span "1,935,813" at bounding box center [638, 334] width 30 height 10
copy span "1,935,813"
click at [645, 338] on span "1,935,813" at bounding box center [638, 334] width 30 height 10
click at [697, 338] on span "2,094,122" at bounding box center [704, 334] width 30 height 10
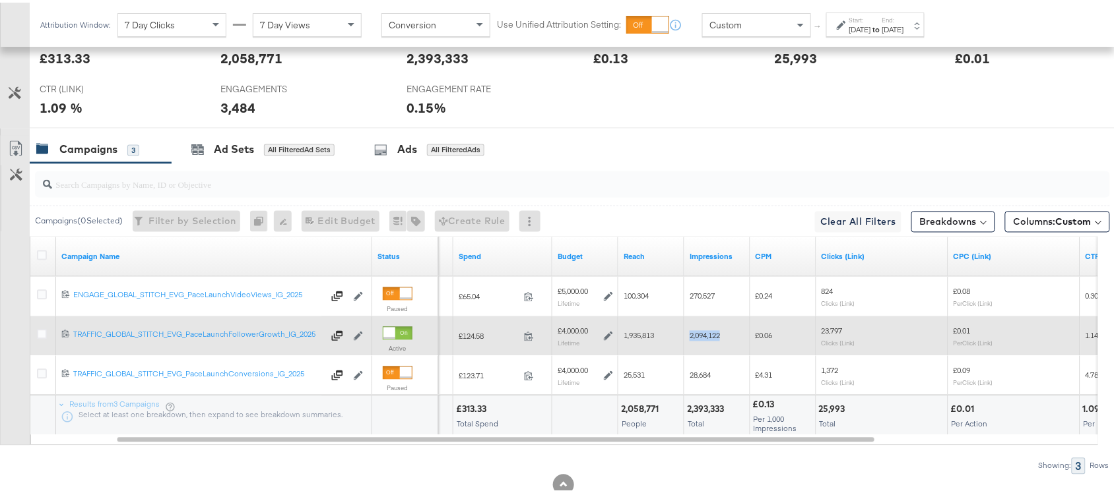
click at [697, 338] on span "2,094,122" at bounding box center [704, 334] width 30 height 10
click at [831, 341] on sub "Clicks (Link)" at bounding box center [838, 341] width 34 height 8
click at [838, 334] on span "23,797" at bounding box center [831, 329] width 21 height 10
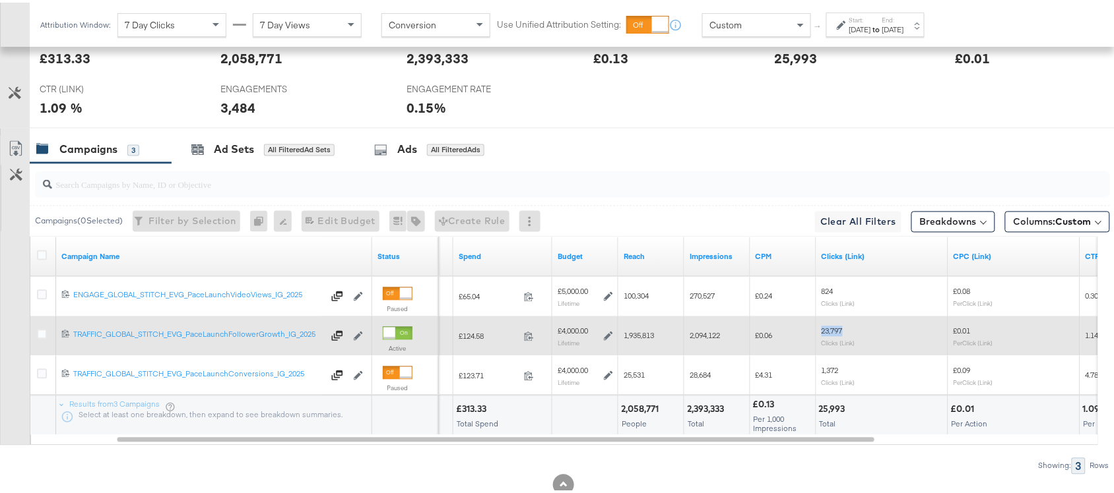
copy span "23,797"
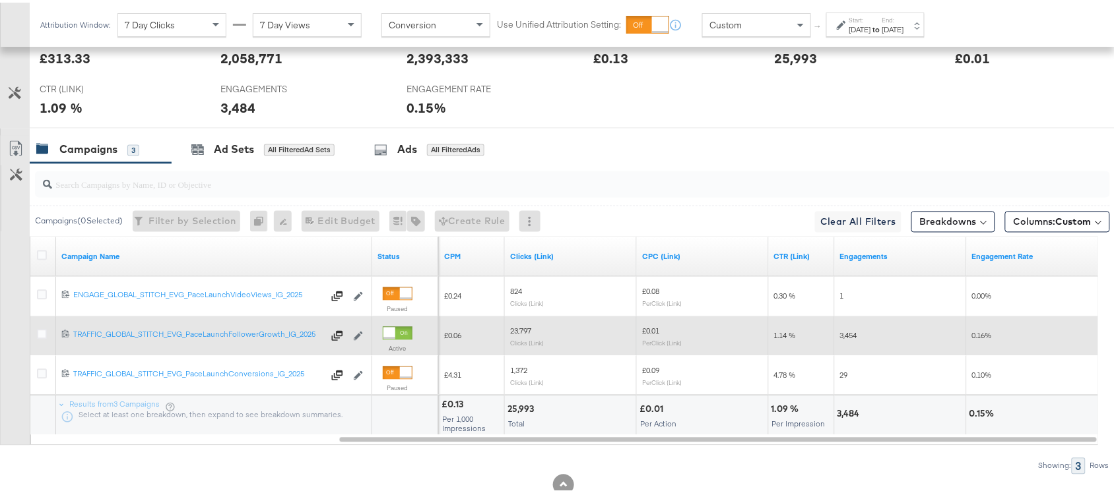
click at [836, 336] on div "3,454" at bounding box center [901, 333] width 132 height 21
copy span "3,454"
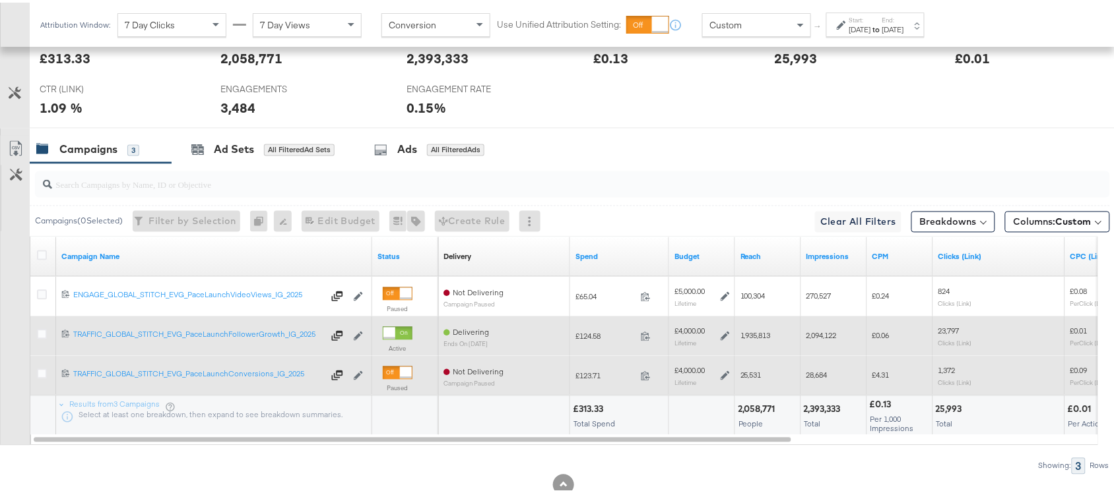
click at [641, 381] on span at bounding box center [649, 376] width 28 height 10
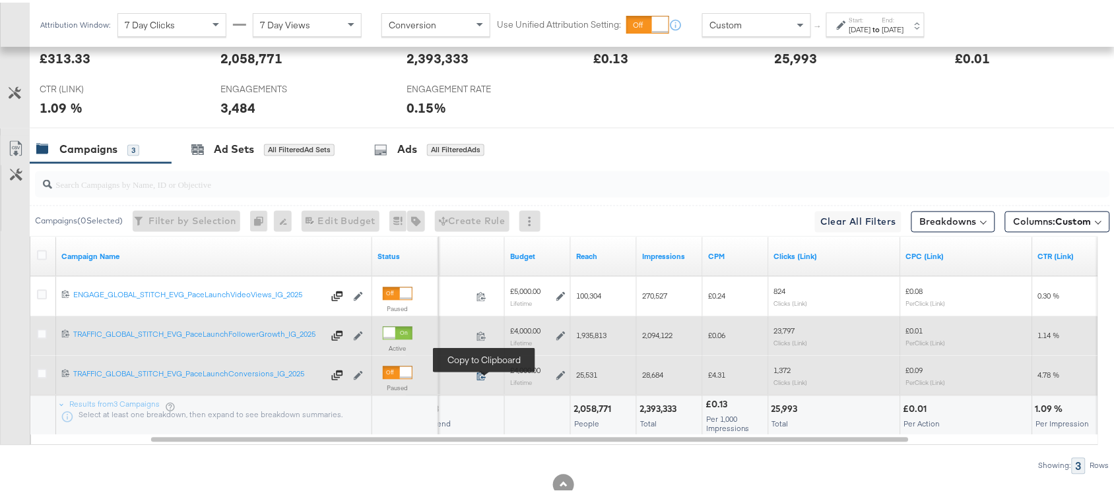
click at [486, 377] on icon at bounding box center [481, 374] width 10 height 10
click at [594, 375] on span "25,531" at bounding box center [586, 373] width 21 height 10
copy span "25,531"
click at [594, 375] on span "25,531" at bounding box center [586, 373] width 21 height 10
click at [648, 370] on div "28,684" at bounding box center [670, 373] width 66 height 21
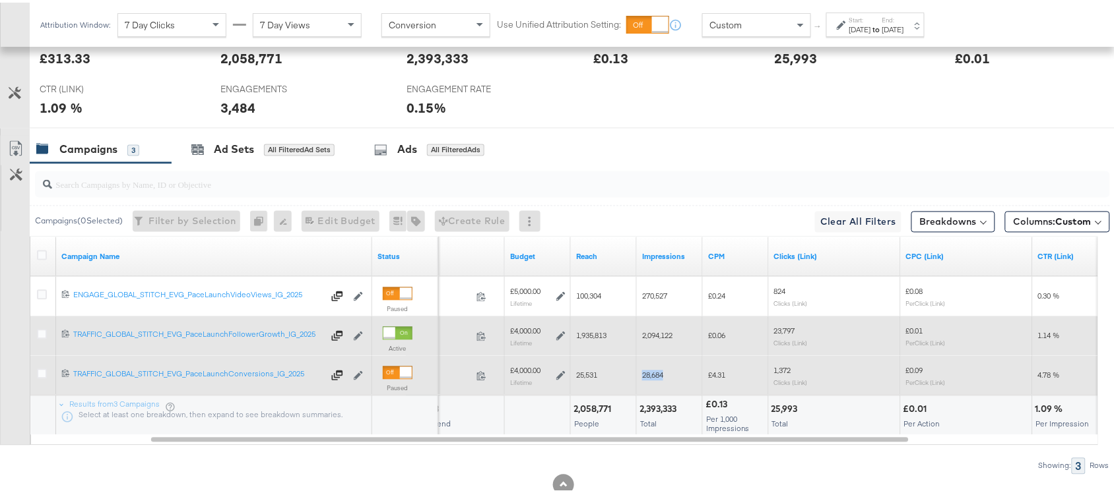
copy span "28,684"
click at [648, 370] on div "28,684" at bounding box center [670, 373] width 66 height 21
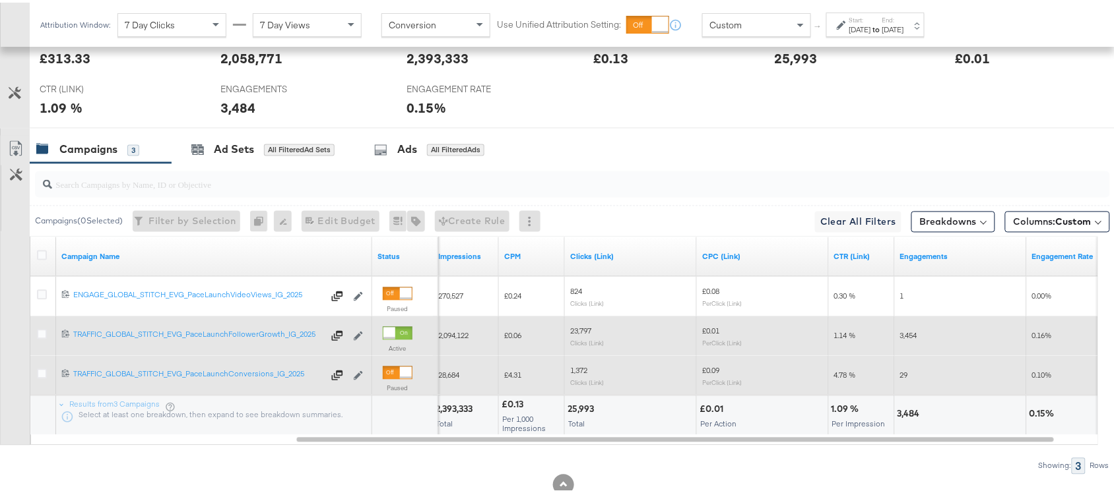
click at [575, 373] on span "1,372" at bounding box center [578, 368] width 17 height 10
copy span "1,372"
click at [575, 373] on span "1,372" at bounding box center [578, 368] width 17 height 10
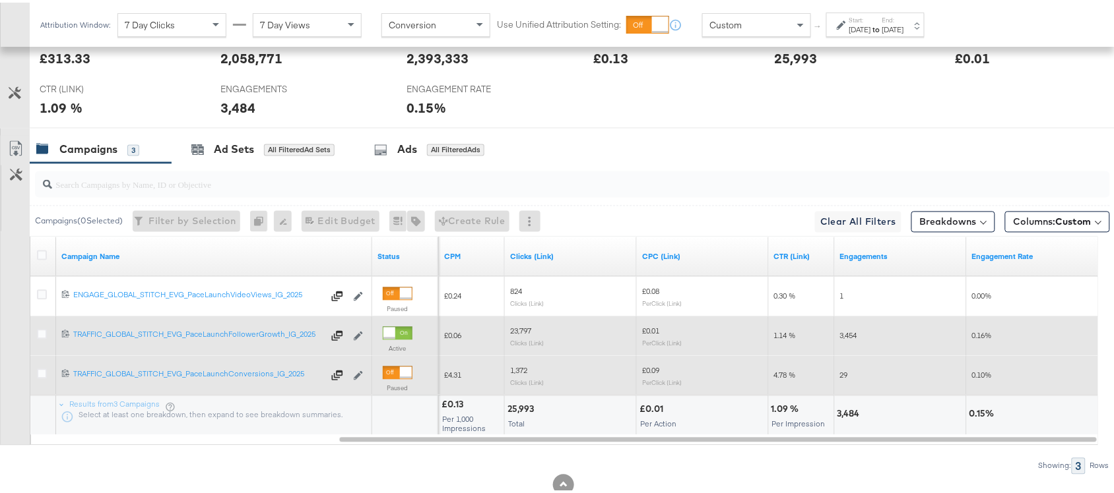
click at [842, 377] on span "29" at bounding box center [844, 373] width 8 height 10
copy span "29"
click at [842, 377] on span "29" at bounding box center [844, 373] width 8 height 10
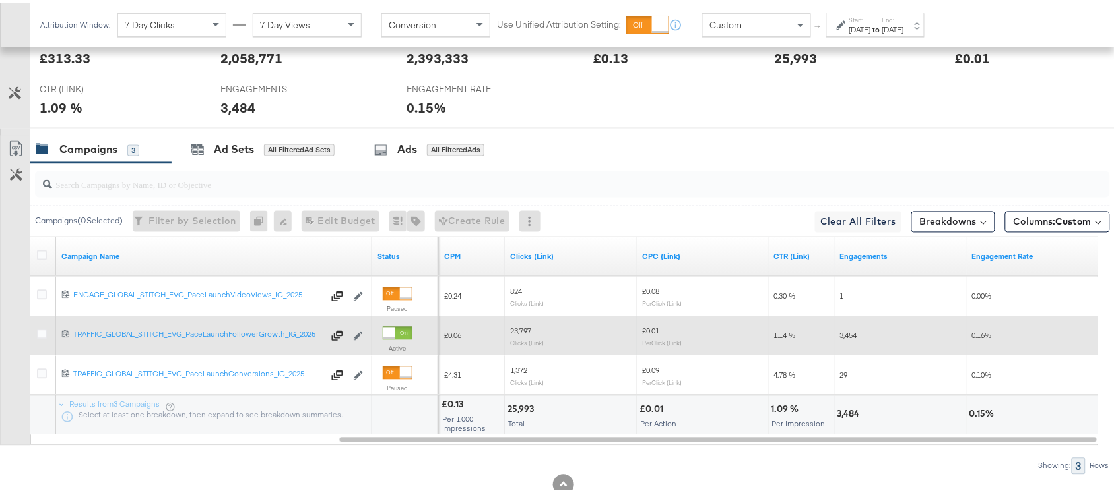
click at [916, 11] on div "Start: Aug 14th 2025 to End: Aug 14th 2025" at bounding box center [875, 22] width 98 height 24
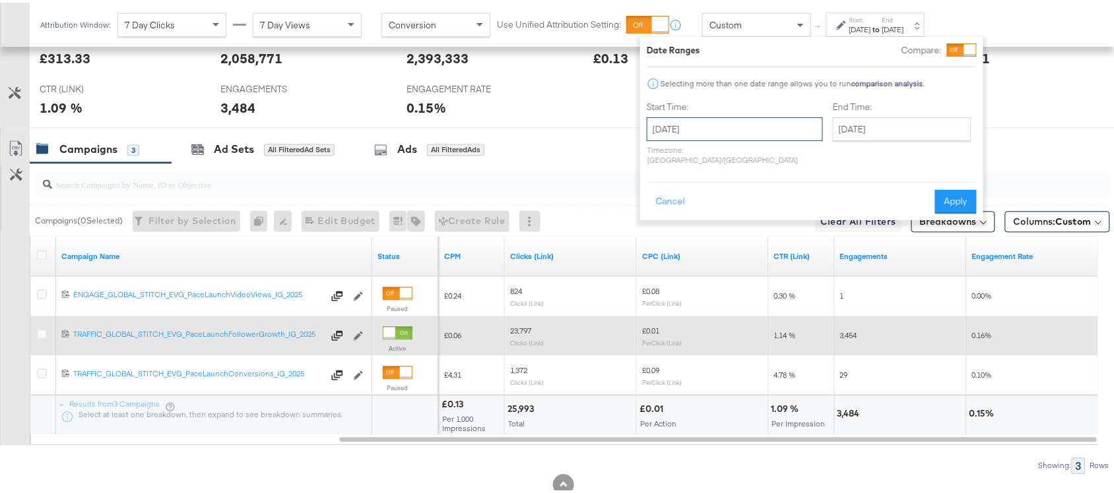
click at [701, 122] on input "[DATE]" at bounding box center [735, 127] width 176 height 24
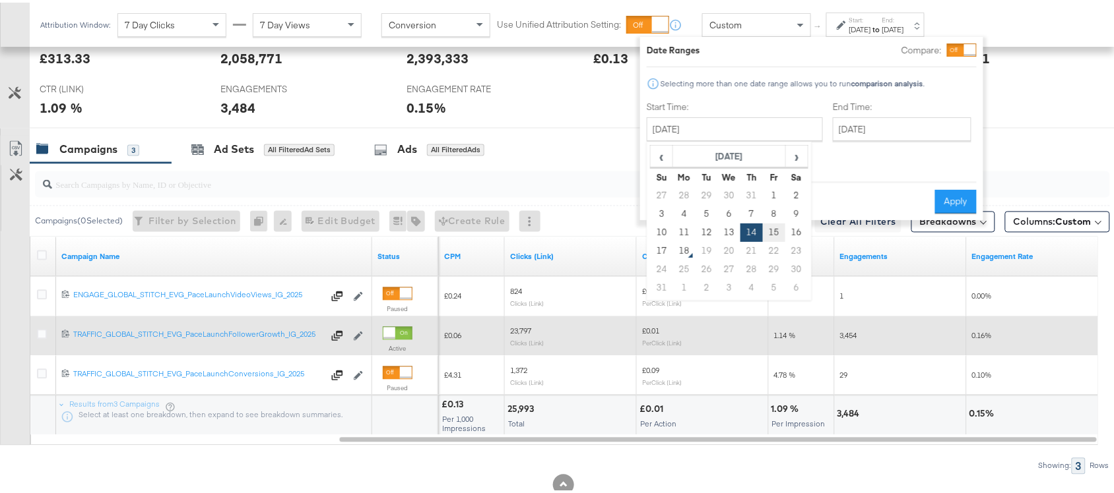
click at [773, 223] on td "15" at bounding box center [774, 230] width 22 height 18
type input "[DATE]"
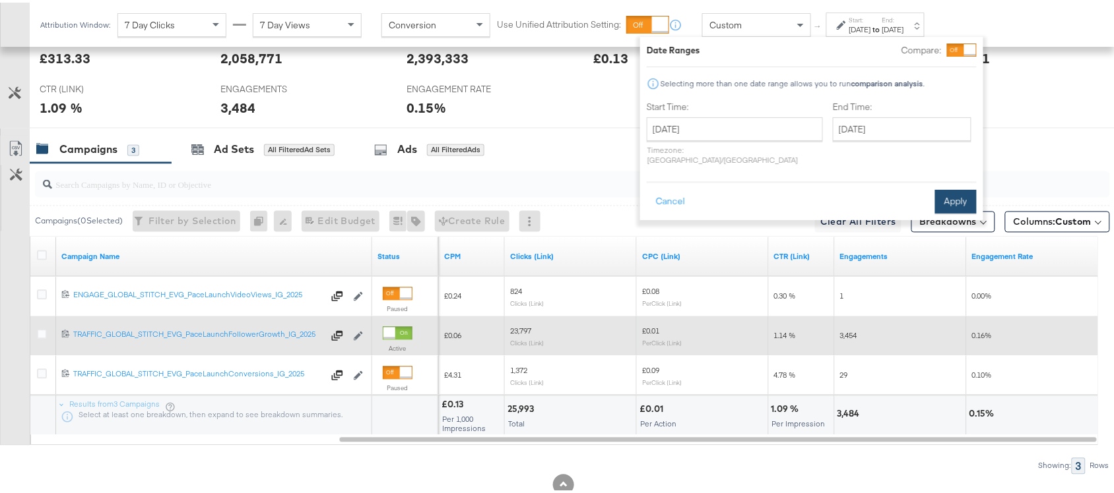
click at [941, 195] on button "Apply" at bounding box center [956, 199] width 42 height 24
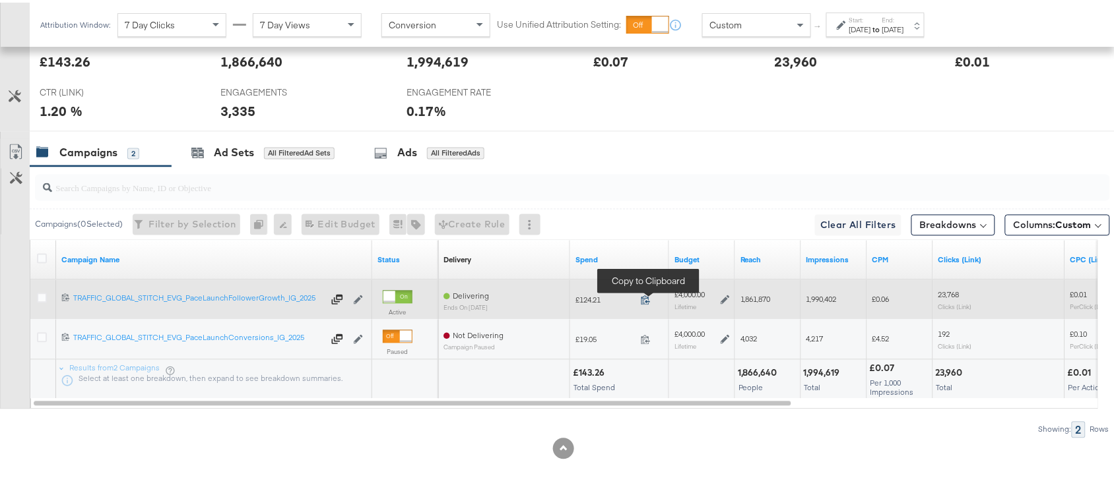
click at [644, 296] on icon at bounding box center [646, 298] width 10 height 10
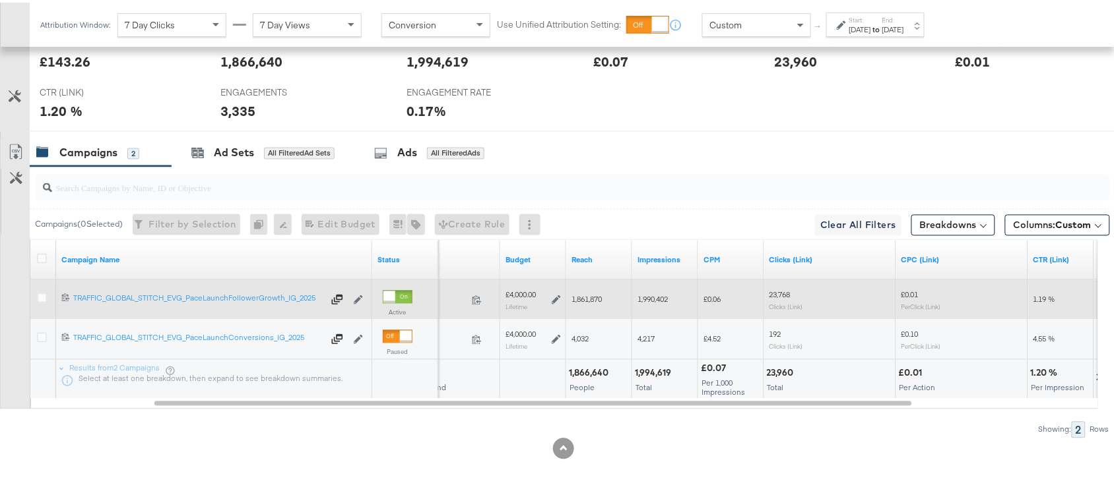
click at [592, 297] on span "1,861,870" at bounding box center [586, 297] width 30 height 10
copy span "1,861,870"
click at [592, 297] on span "1,861,870" at bounding box center [586, 297] width 30 height 10
click at [654, 298] on span "1,990,402" at bounding box center [652, 297] width 30 height 10
copy span "1,990,402"
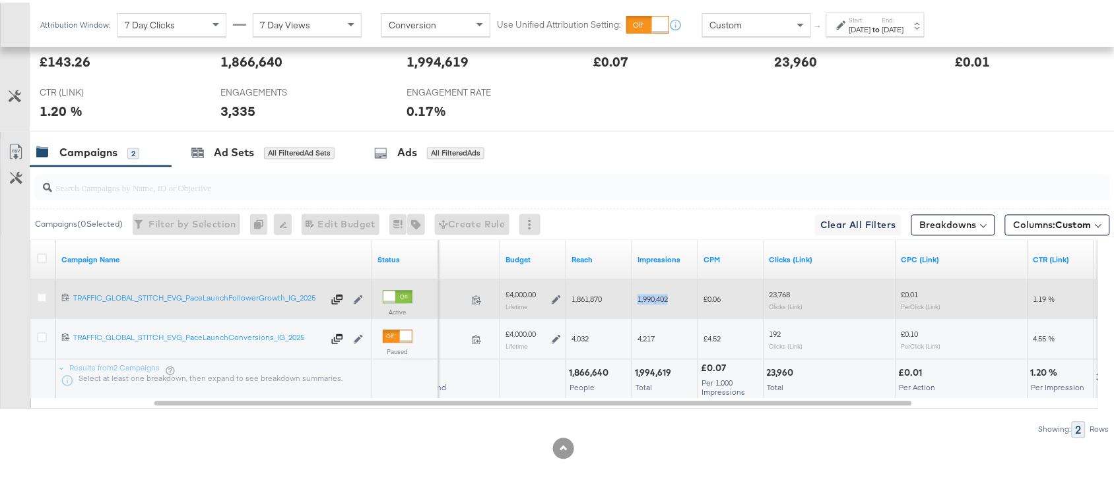
click at [654, 298] on span "1,990,402" at bounding box center [652, 297] width 30 height 10
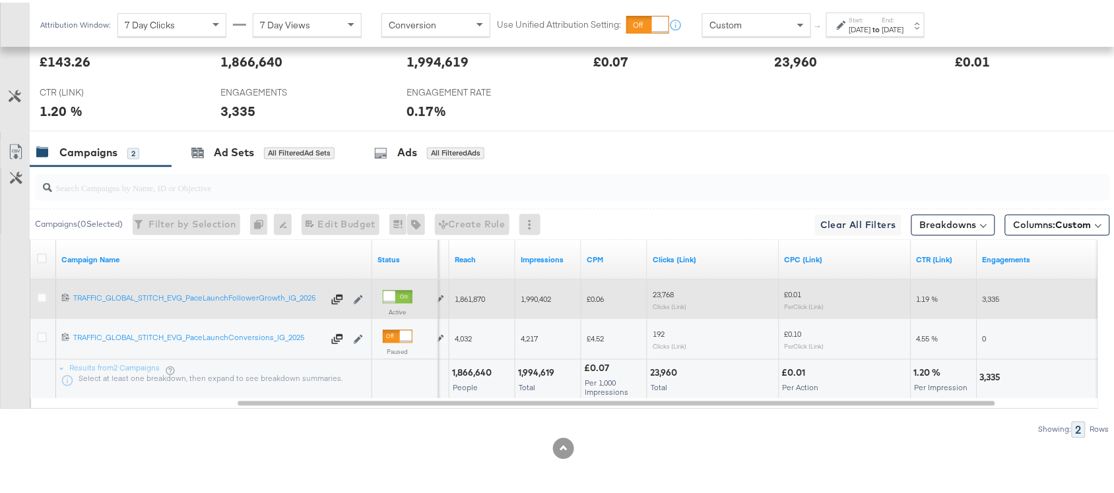
click at [670, 297] on span "23,768" at bounding box center [662, 293] width 21 height 10
copy span "23,768"
click at [670, 297] on span "23,768" at bounding box center [662, 293] width 21 height 10
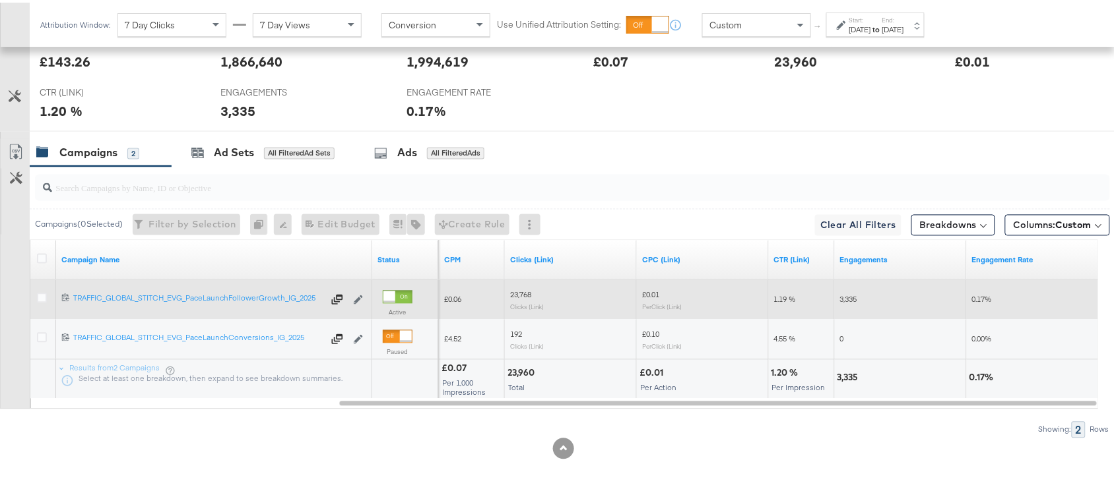
click at [842, 296] on span "3,335" at bounding box center [848, 297] width 17 height 10
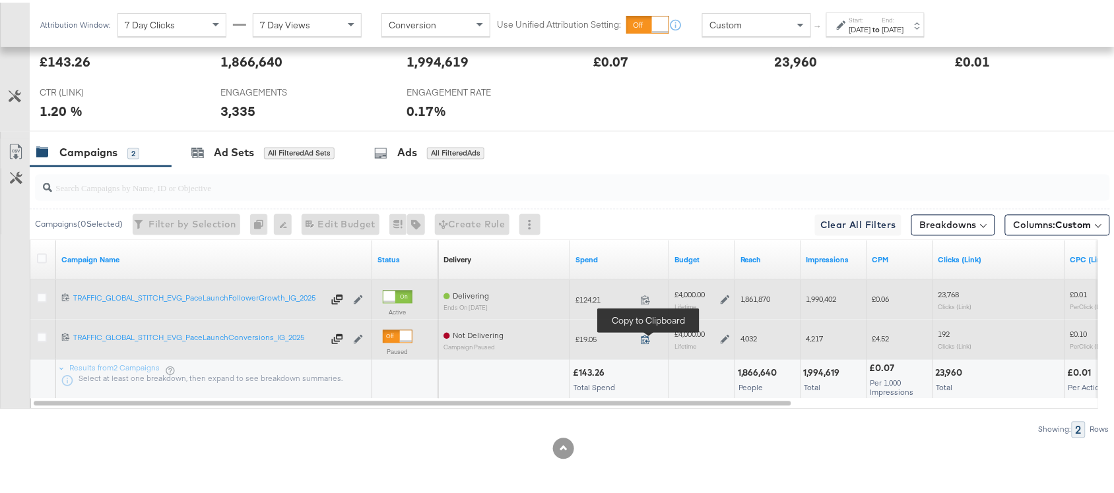
click at [648, 336] on icon at bounding box center [645, 337] width 9 height 9
click at [755, 337] on span "4,032" at bounding box center [748, 337] width 17 height 10
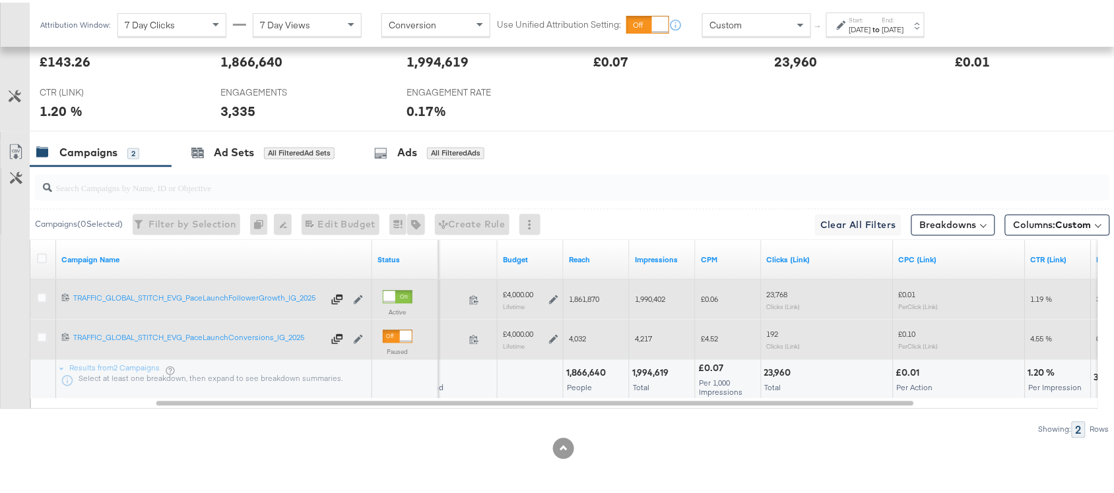
click at [650, 338] on span "4,217" at bounding box center [643, 337] width 17 height 10
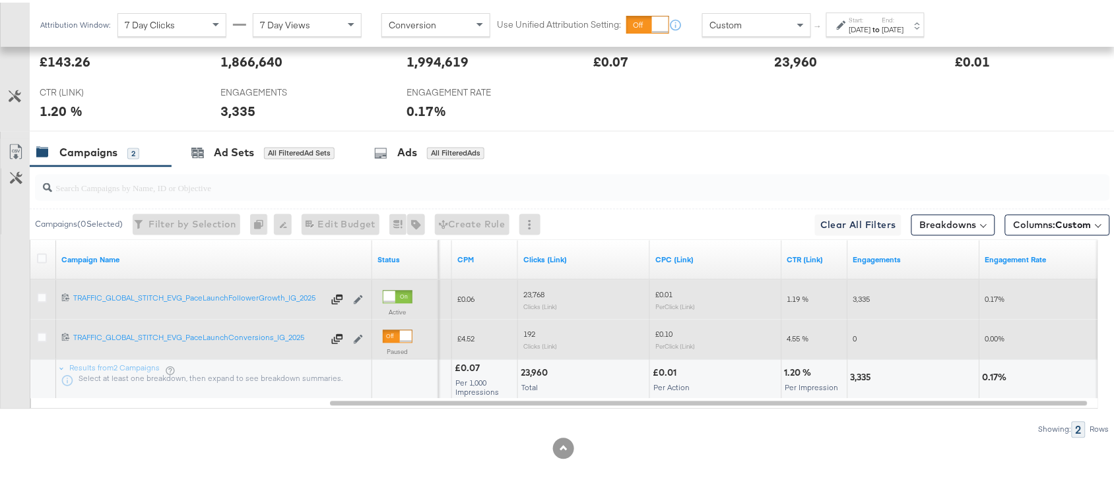
click at [526, 333] on span "192" at bounding box center [529, 332] width 12 height 10
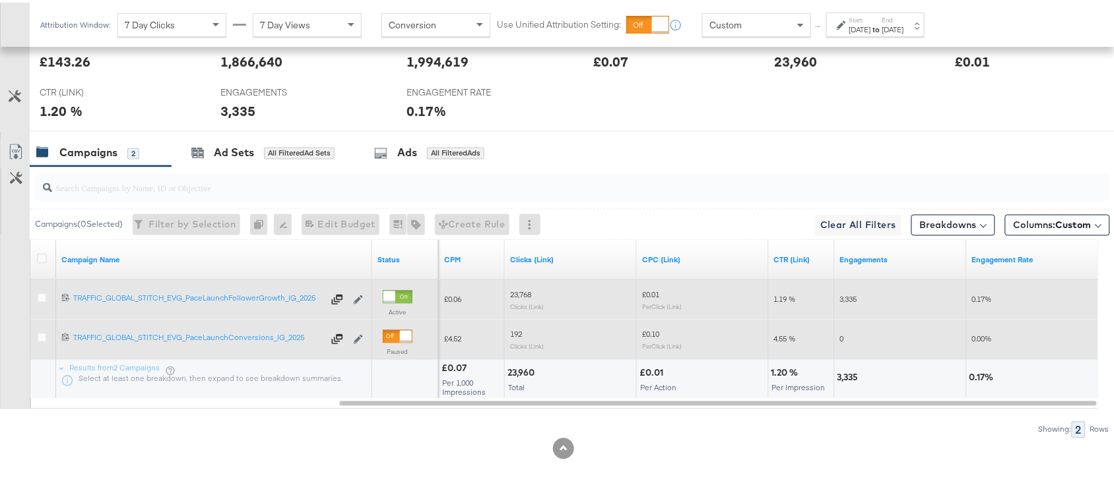
click at [838, 335] on div "0" at bounding box center [901, 337] width 132 height 21
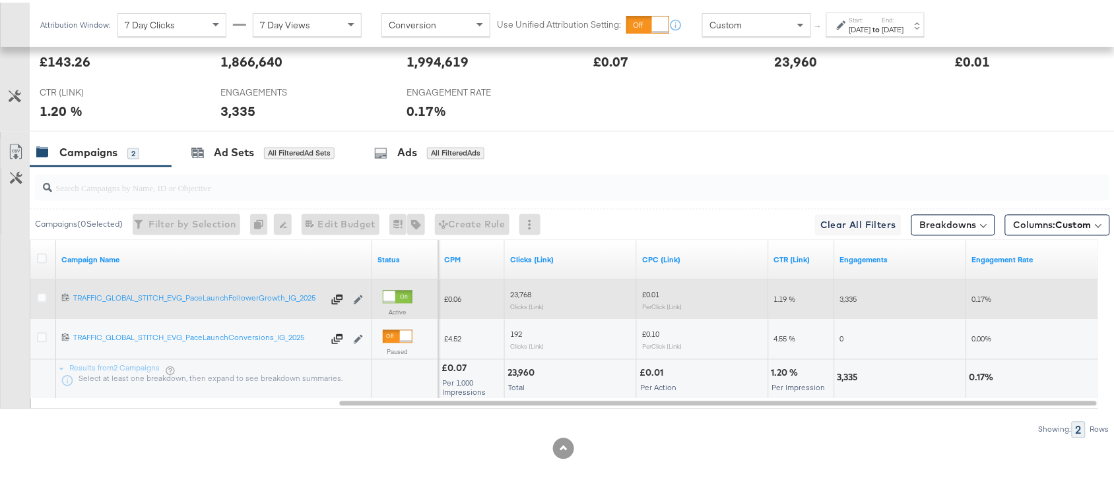
click at [871, 28] on div "[DATE]" at bounding box center [860, 27] width 22 height 11
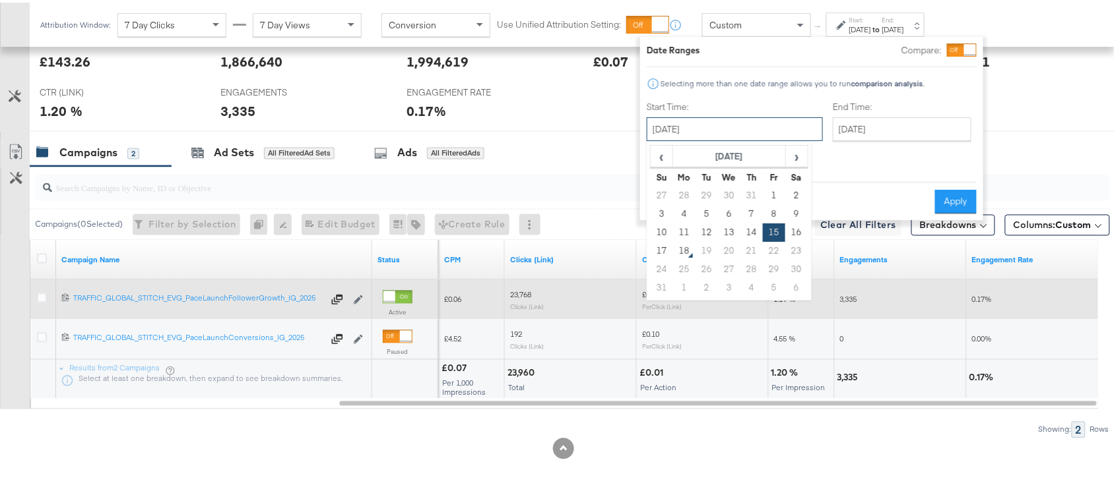
click at [724, 124] on input "[DATE]" at bounding box center [735, 127] width 176 height 24
click at [798, 224] on td "16" at bounding box center [796, 230] width 22 height 18
type input "[DATE]"
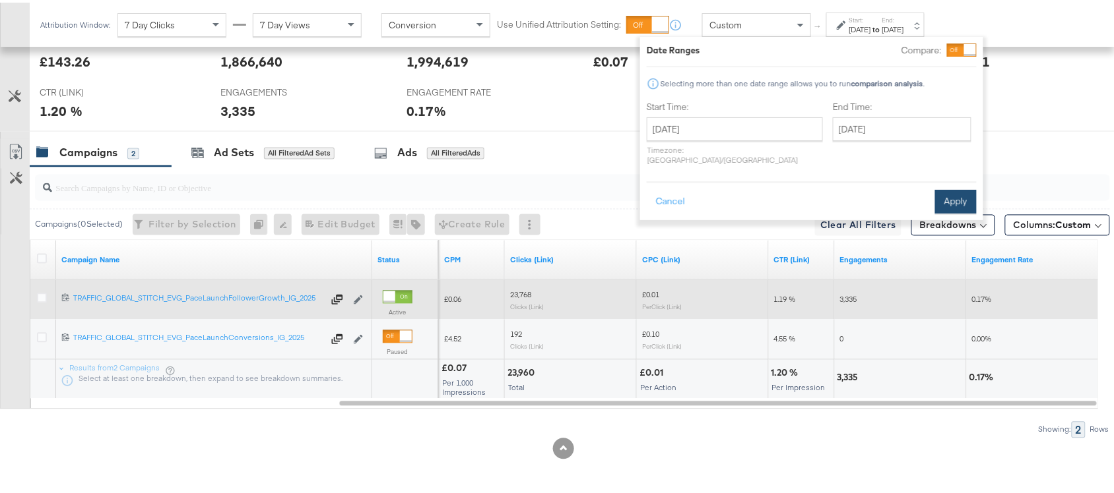
click at [958, 187] on button "Apply" at bounding box center [956, 199] width 42 height 24
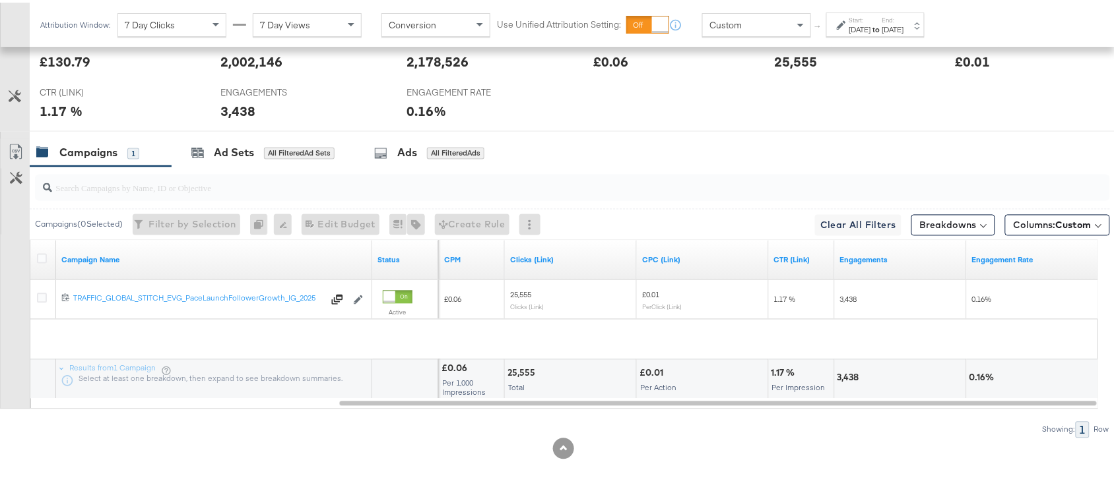
scroll to position [608, 0]
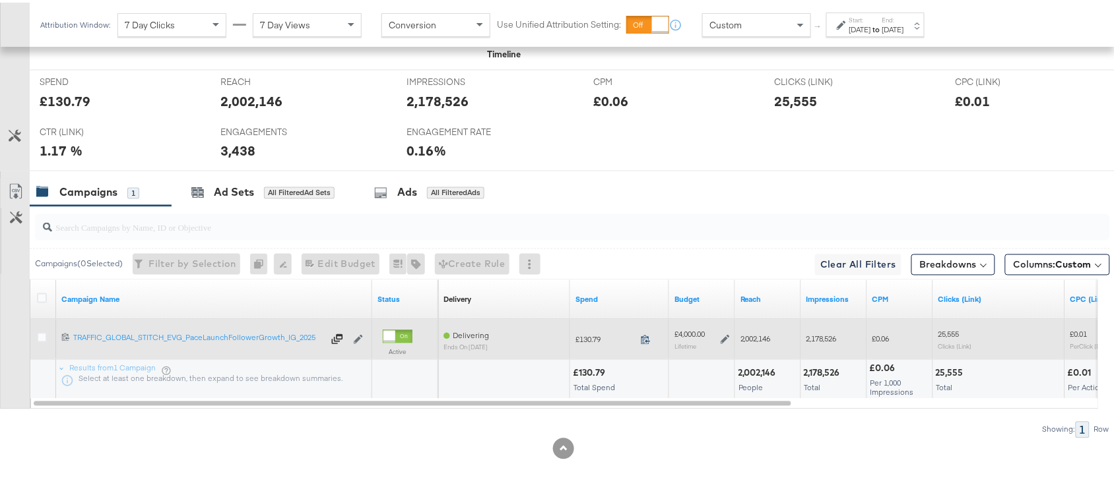
click at [645, 338] on icon at bounding box center [646, 337] width 10 height 10
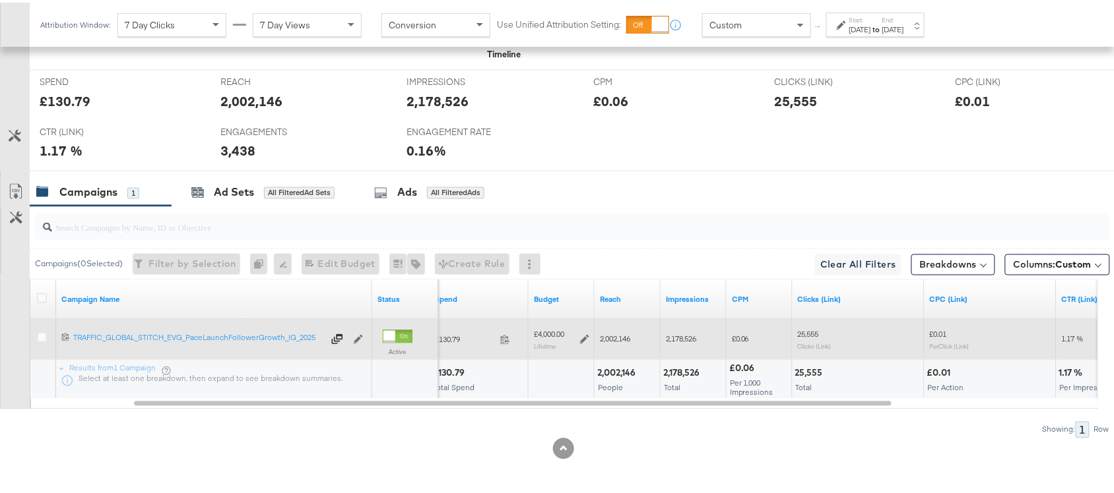
click at [622, 340] on span "2,002,146" at bounding box center [615, 337] width 30 height 10
click at [678, 334] on span "2,178,526" at bounding box center [681, 337] width 30 height 10
click at [811, 336] on span "25,555" at bounding box center [808, 332] width 21 height 10
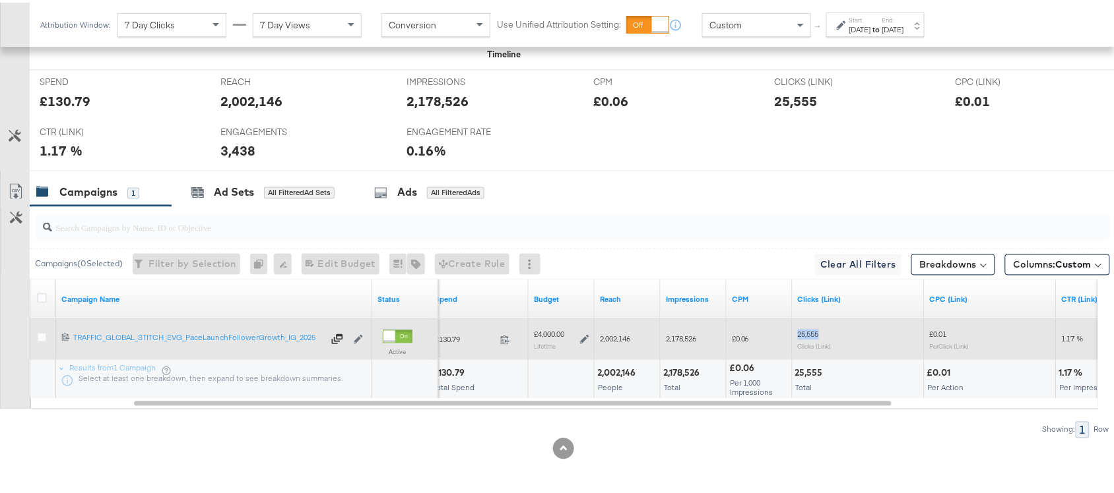
click at [811, 336] on span "25,555" at bounding box center [808, 332] width 21 height 10
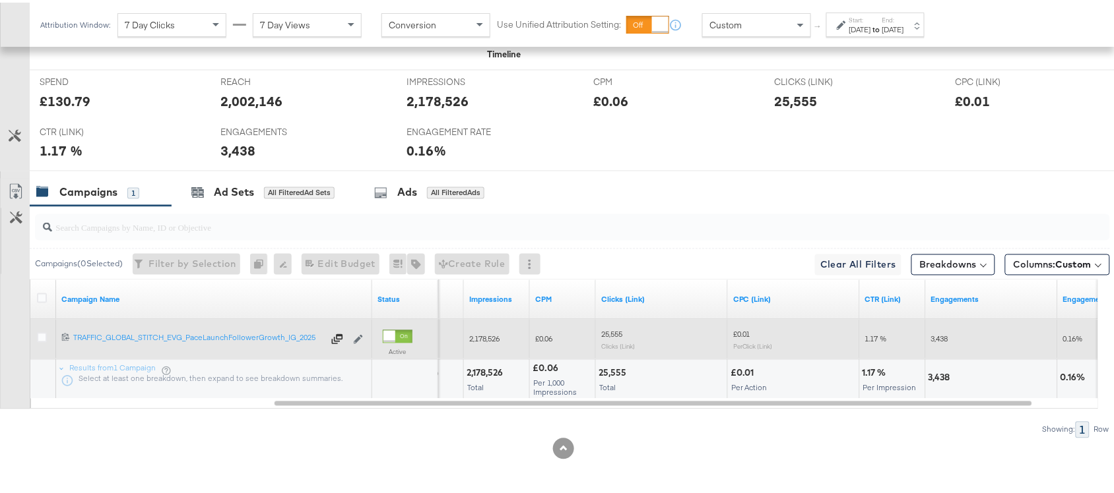
click at [932, 340] on span "3,438" at bounding box center [939, 337] width 17 height 10
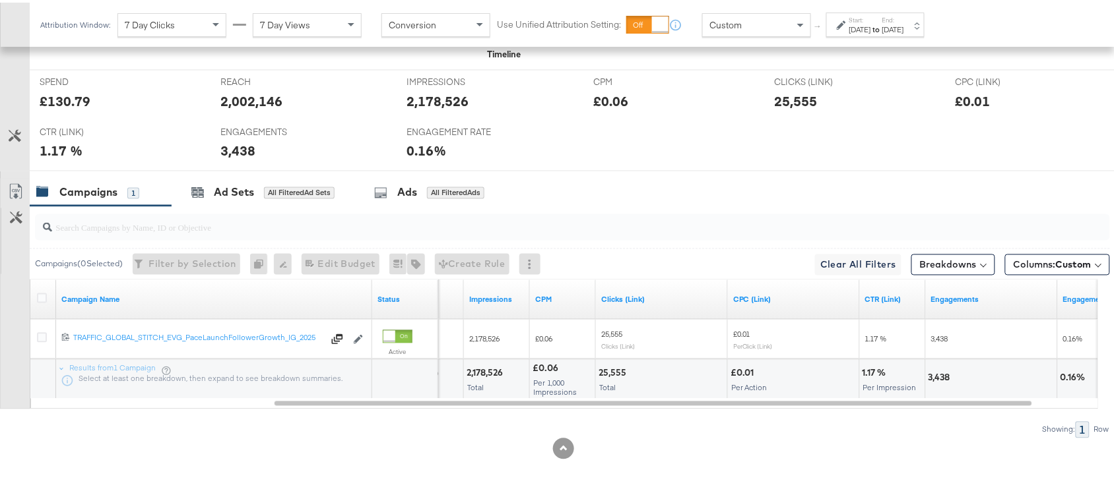
click at [871, 23] on div "[DATE]" at bounding box center [860, 27] width 22 height 11
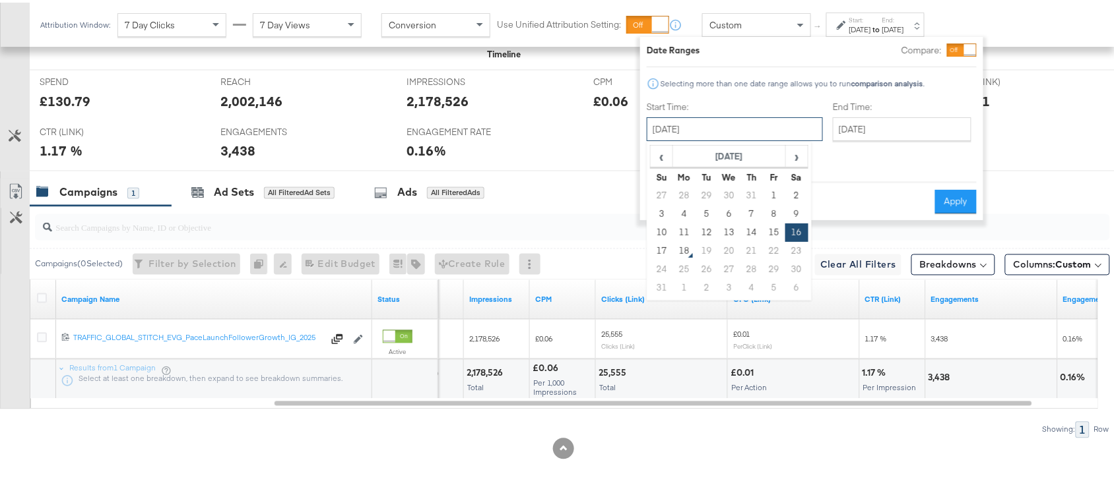
click at [674, 119] on input "[DATE]" at bounding box center [735, 127] width 176 height 24
click at [665, 249] on td "17" at bounding box center [661, 248] width 22 height 18
type input "[DATE]"
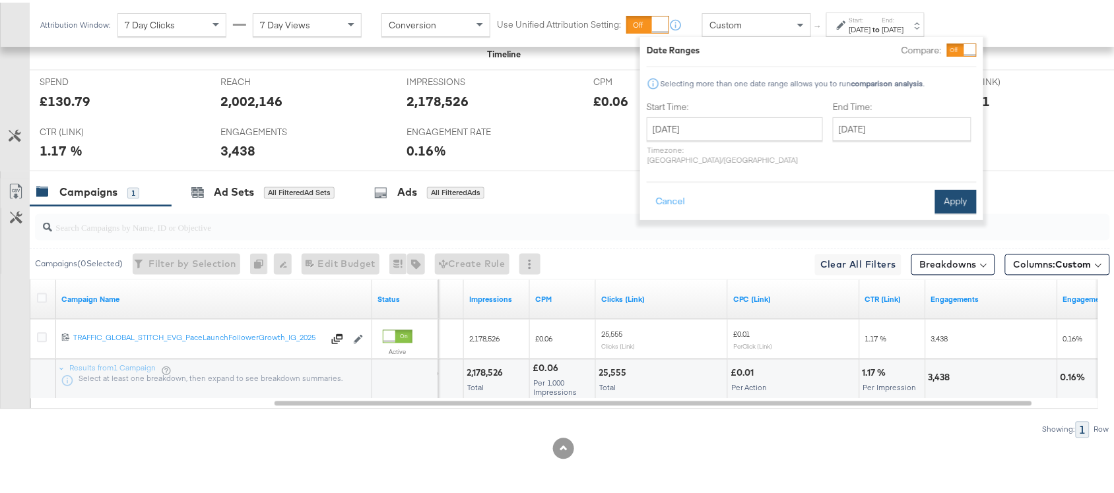
click at [961, 192] on button "Apply" at bounding box center [956, 199] width 42 height 24
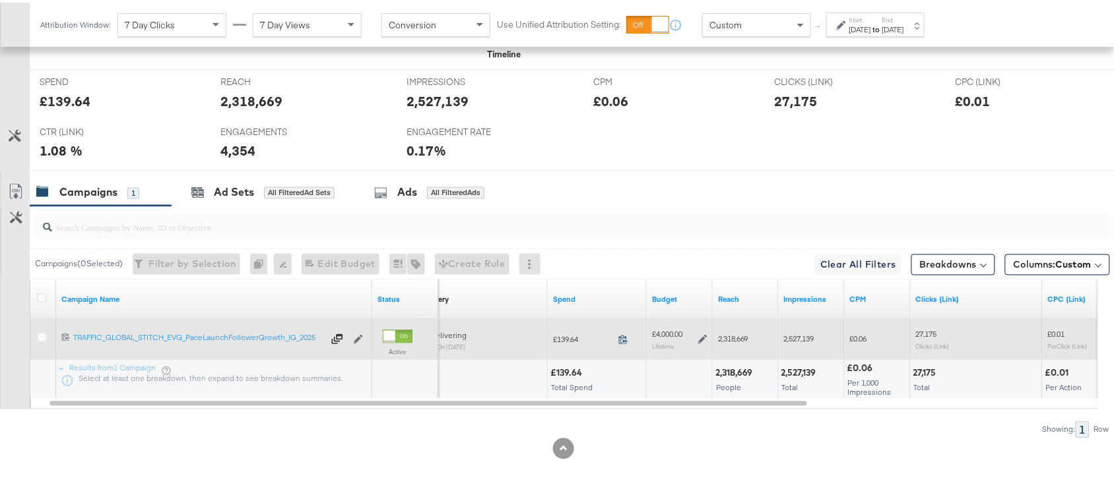
click at [617, 336] on span at bounding box center [627, 339] width 28 height 10
click at [727, 338] on span "2,318,669" at bounding box center [733, 337] width 30 height 10
click at [777, 338] on div "2,318,669" at bounding box center [745, 337] width 66 height 21
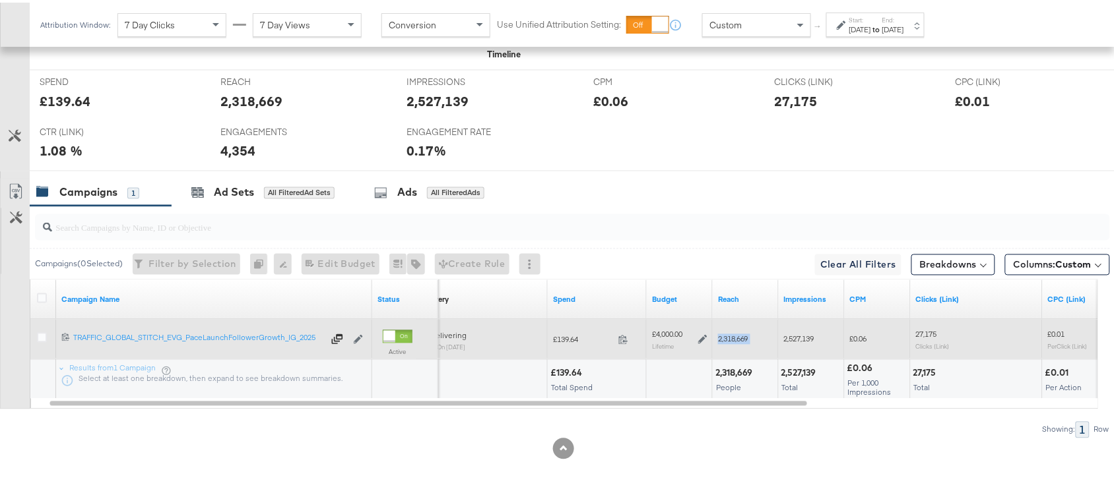
click at [777, 338] on div "2,318,669" at bounding box center [745, 337] width 66 height 21
click at [790, 338] on span "2,527,139" at bounding box center [799, 337] width 30 height 10
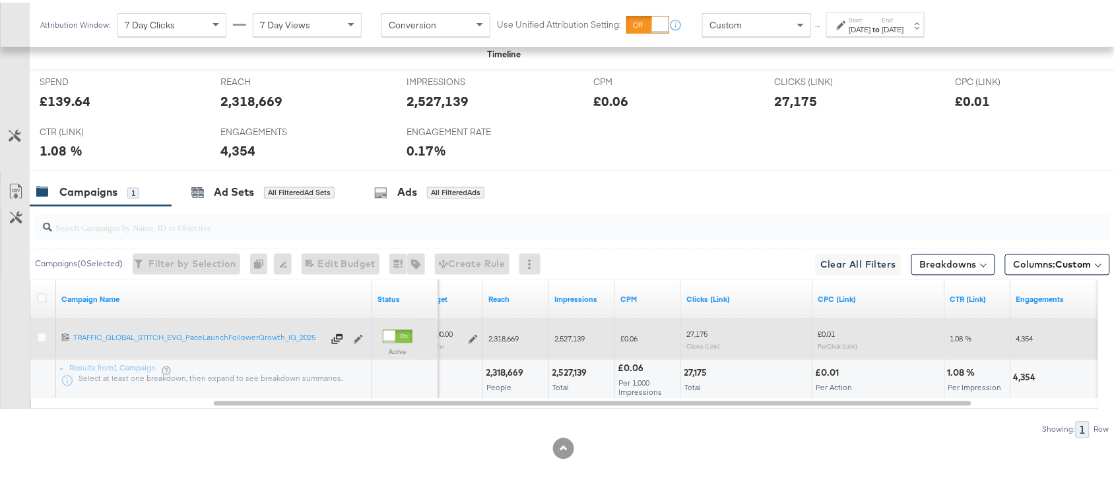
click at [697, 331] on span "27,175" at bounding box center [696, 332] width 21 height 10
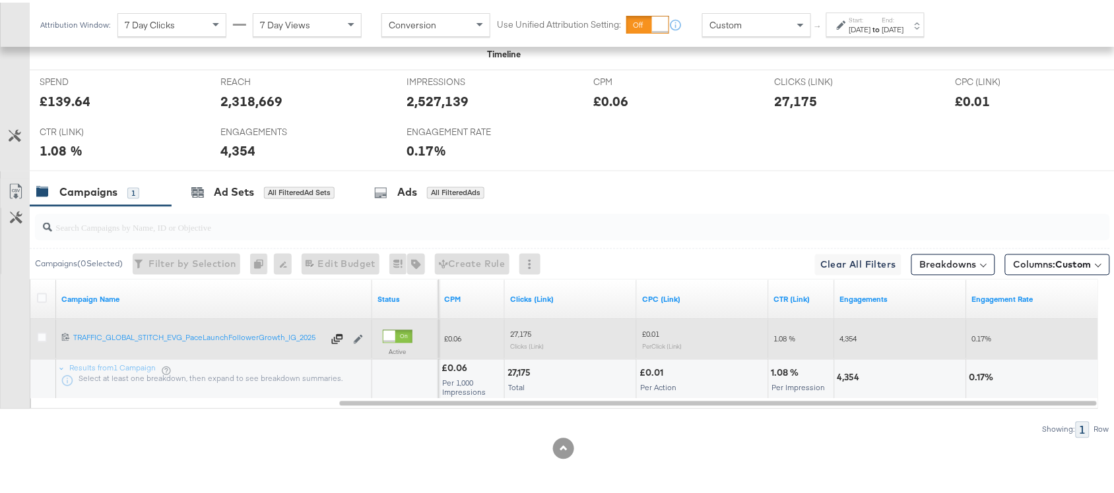
click at [851, 338] on span "4,354" at bounding box center [848, 337] width 17 height 10
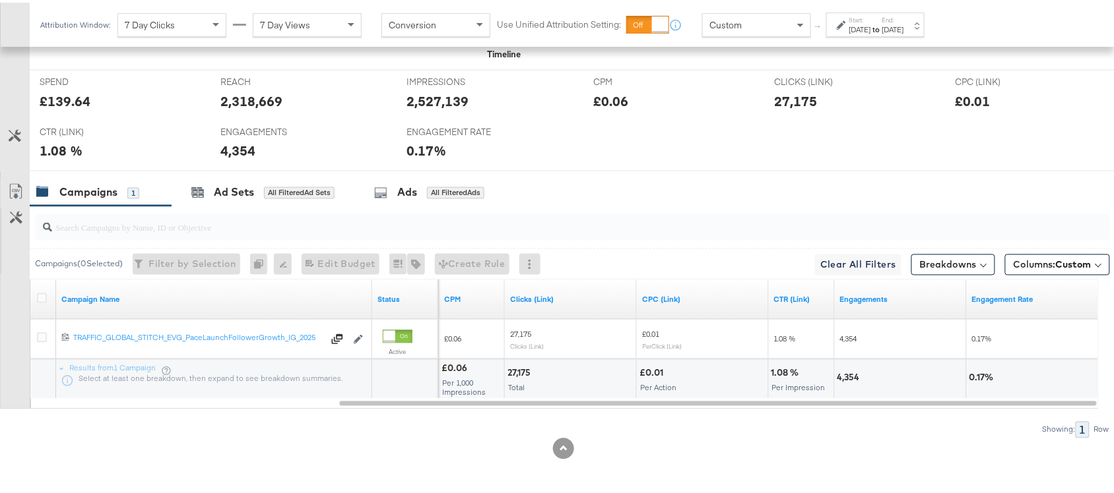
click at [871, 28] on div "[DATE]" at bounding box center [860, 27] width 22 height 11
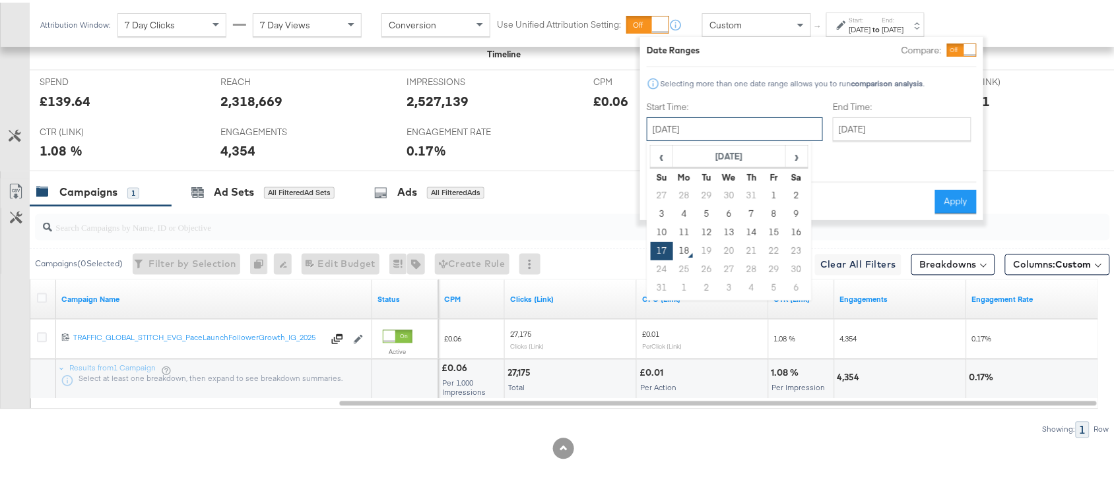
click at [714, 117] on input "[DATE]" at bounding box center [735, 127] width 176 height 24
click at [772, 229] on td "15" at bounding box center [774, 230] width 22 height 18
type input "[DATE]"
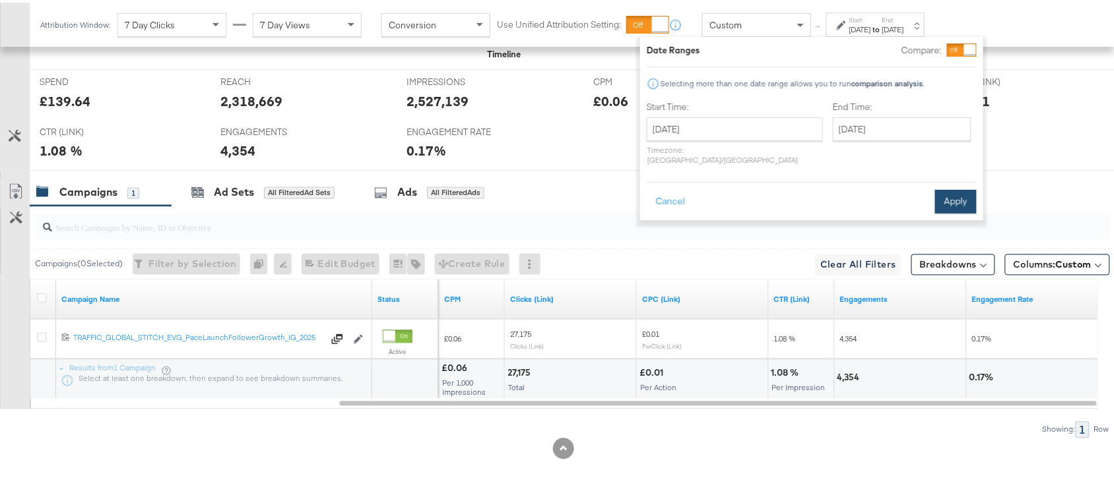
click at [952, 188] on button "Apply" at bounding box center [956, 199] width 42 height 24
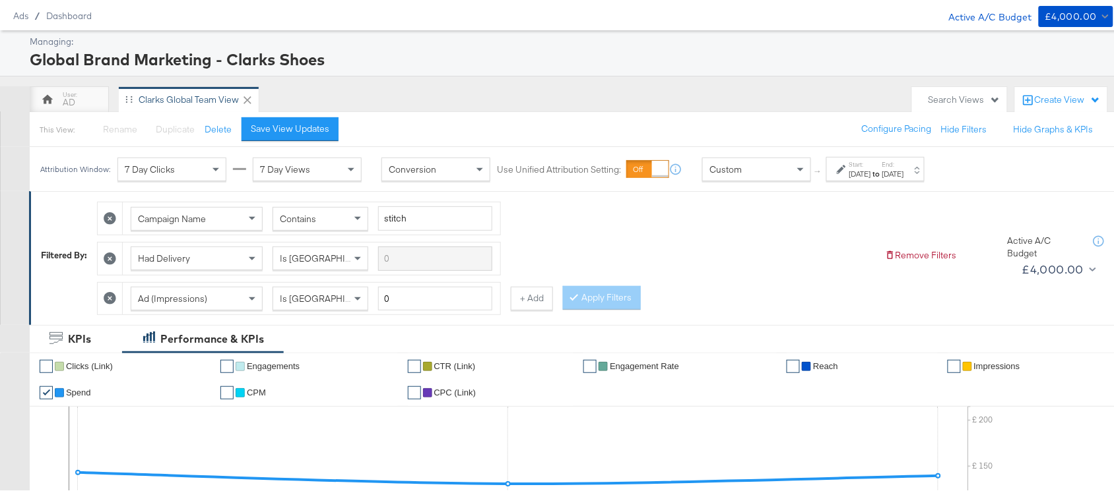
scroll to position [0, 0]
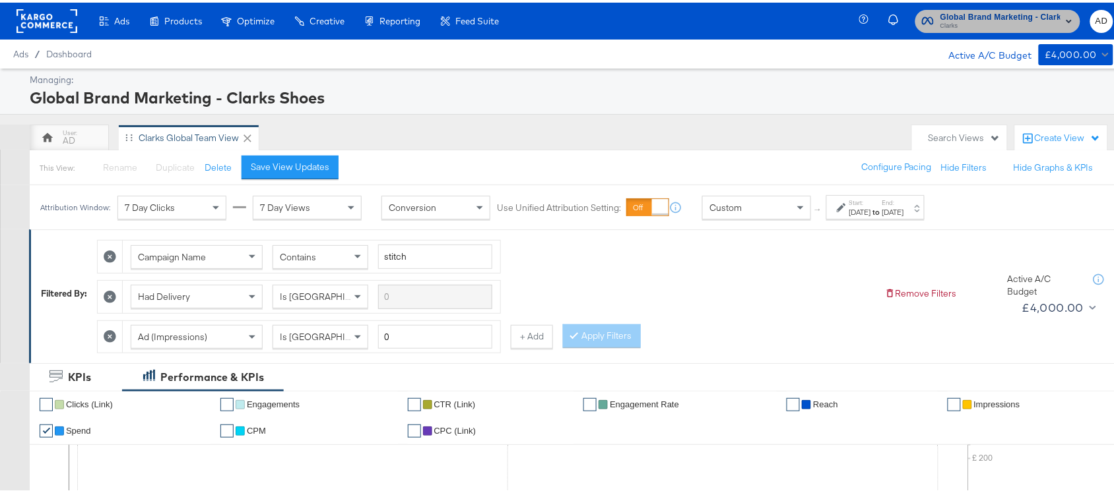
click at [1001, 26] on span "Clarks" at bounding box center [1000, 23] width 120 height 11
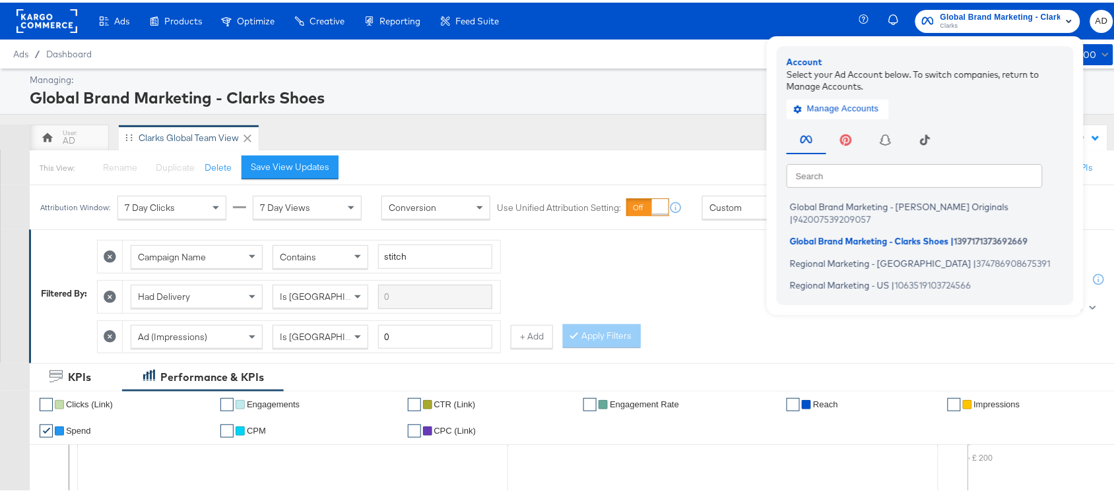
click at [729, 300] on div "Campaign Name Contains stitch Had Delivery Is Greater Than Ad (Impressions) Is …" at bounding box center [485, 291] width 777 height 120
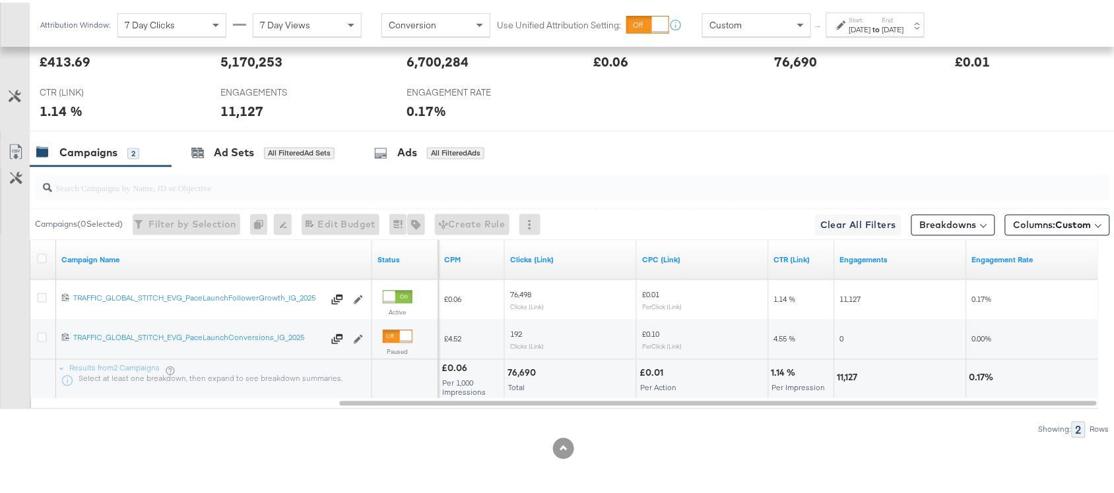
scroll to position [648, 0]
